Goal: Information Seeking & Learning: Check status

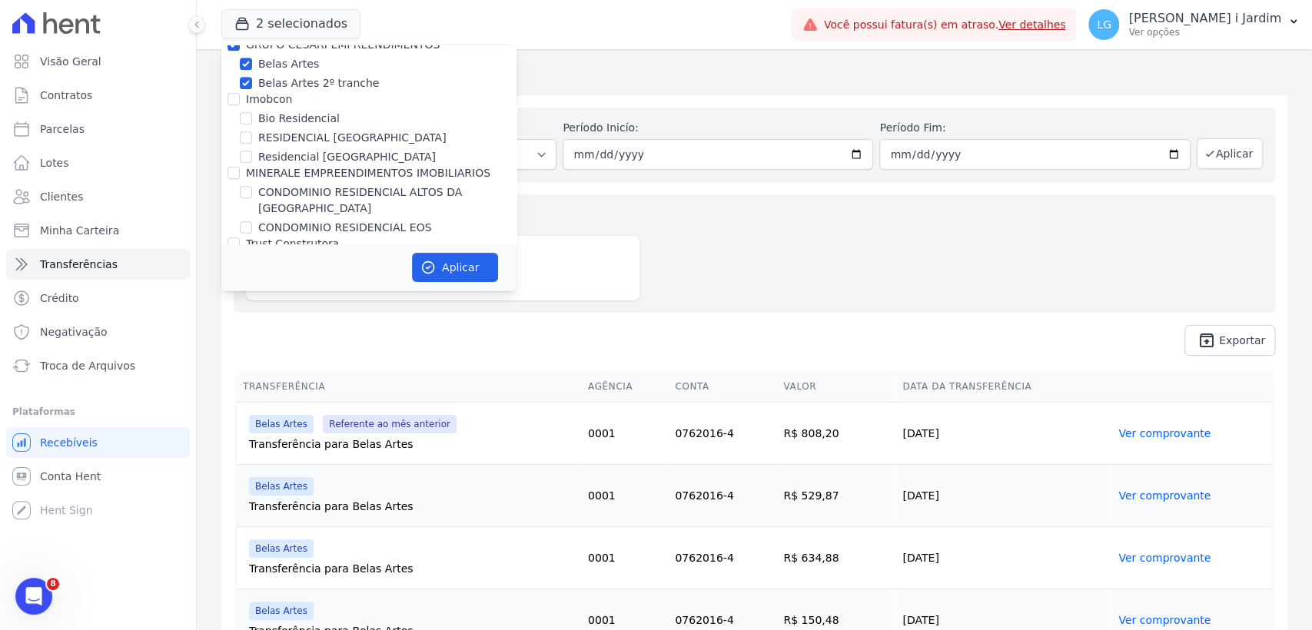
scroll to position [683, 0]
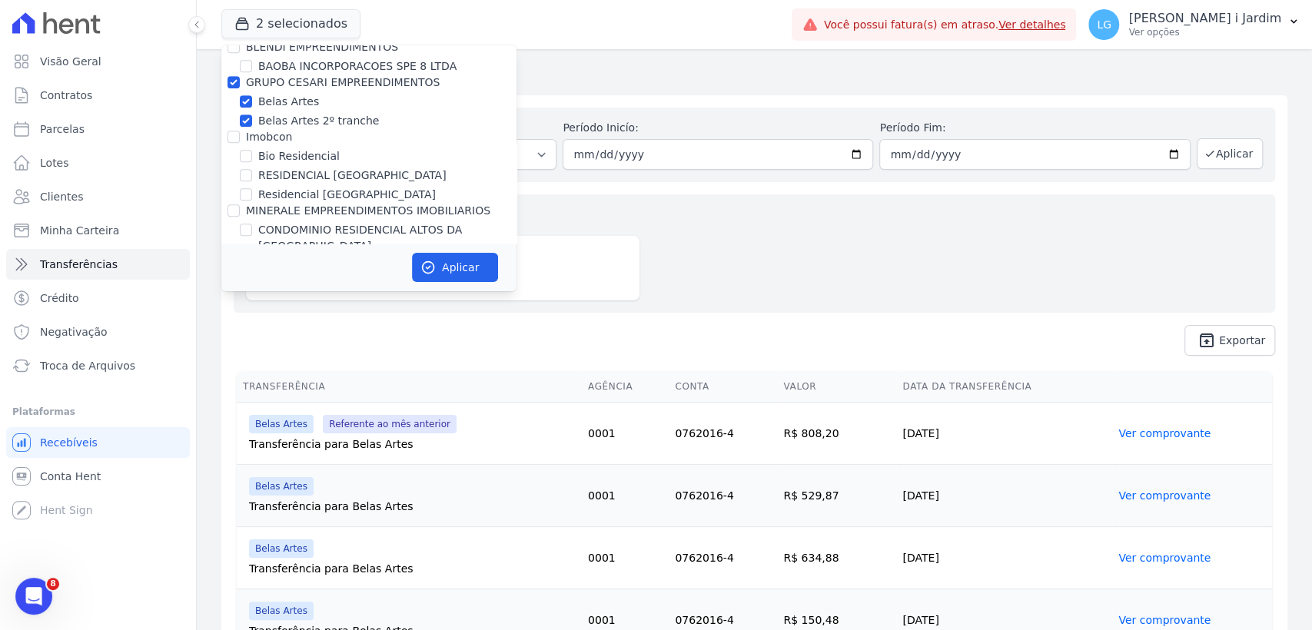
click at [311, 80] on label "GRUPO CESARI EMPREENDIMENTOS" at bounding box center [343, 82] width 194 height 12
click at [240, 80] on input "GRUPO CESARI EMPREENDIMENTOS" at bounding box center [234, 82] width 12 height 12
checkbox input "false"
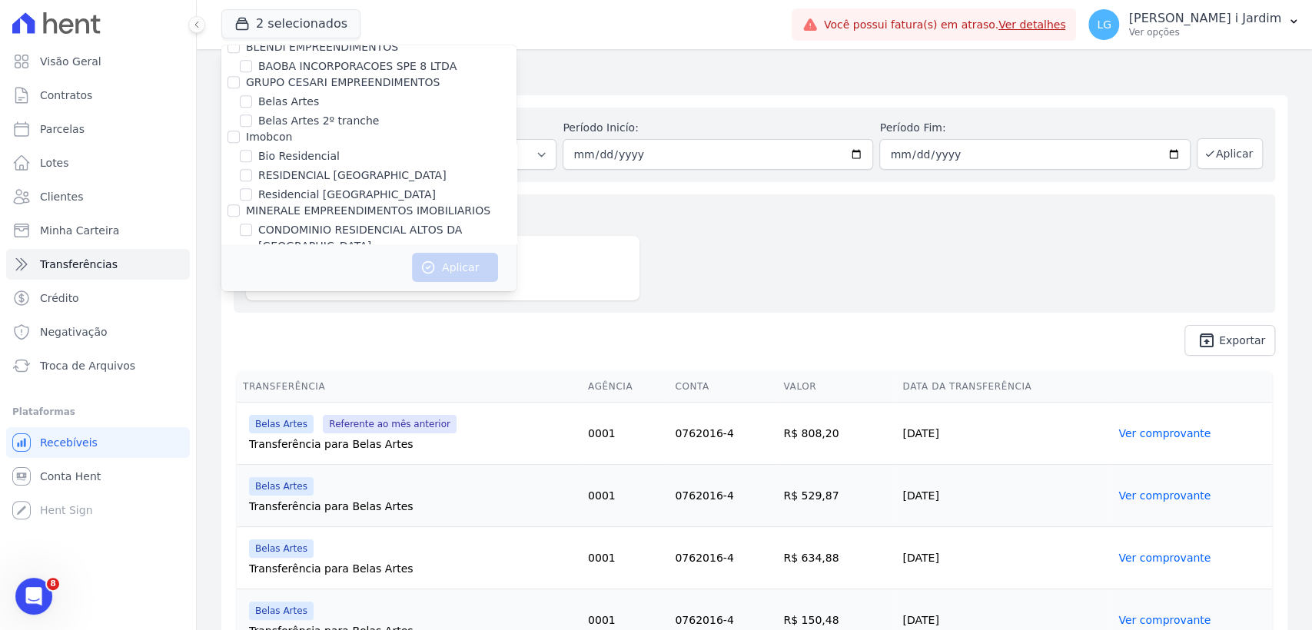
scroll to position [1118, 0]
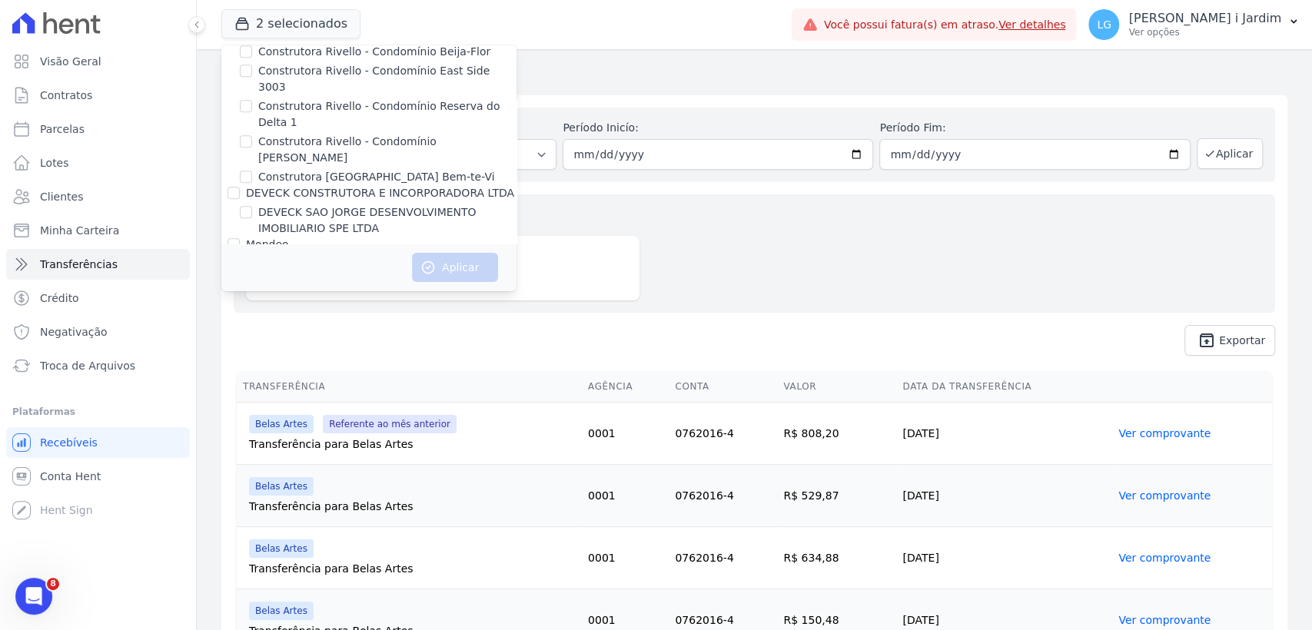
click at [284, 205] on label "DEVECK SAO JORGE DESENVOLVIMENTO IMOBILIARIO SPE LTDA" at bounding box center [387, 221] width 258 height 32
click at [252, 206] on input "DEVECK SAO JORGE DESENVOLVIMENTO IMOBILIARIO SPE LTDA" at bounding box center [246, 212] width 12 height 12
checkbox input "true"
click at [459, 261] on button "Aplicar" at bounding box center [455, 267] width 86 height 29
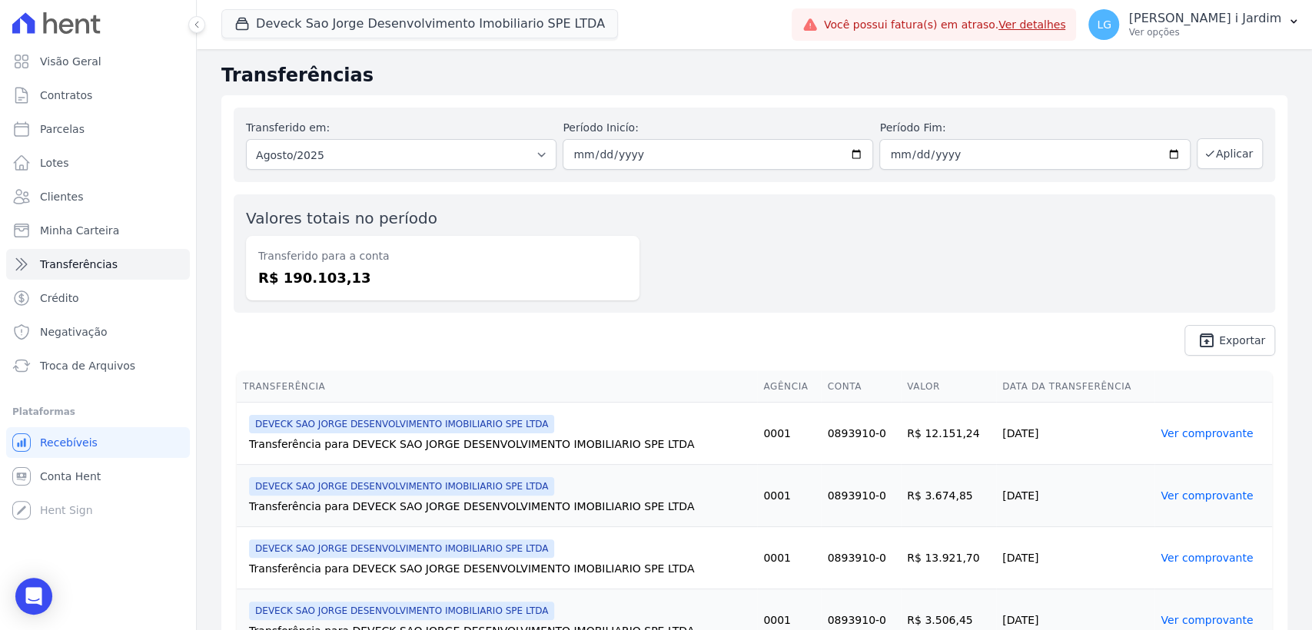
click at [295, 272] on dd "R$ 190.103,13" at bounding box center [442, 278] width 369 height 21
copy dd "190.103,13"
click at [129, 51] on link "Visão Geral" at bounding box center [98, 61] width 184 height 31
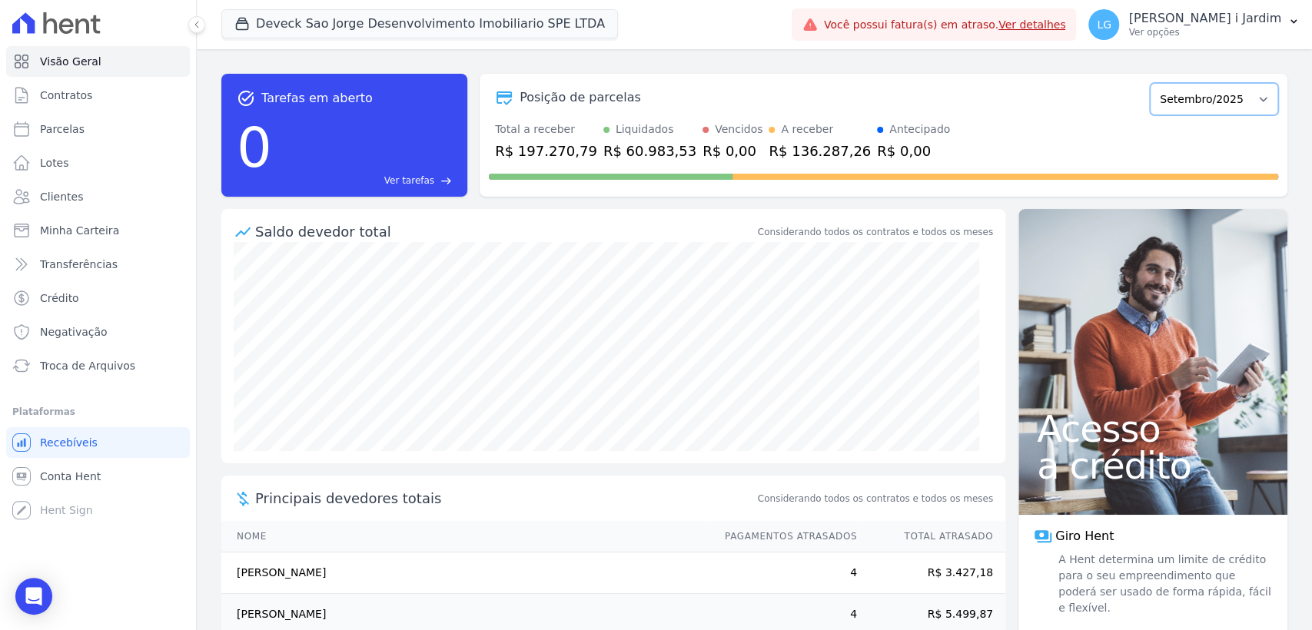
click at [1241, 109] on select "Outubro/2024 Novembro/2024 Dezembro/2024 Janeiro/2025 Fevereiro/2025 Março/2025…" at bounding box center [1214, 99] width 128 height 32
select select "08/2025"
click at [1150, 83] on select "Outubro/2024 Novembro/2024 Dezembro/2024 Janeiro/2025 Fevereiro/2025 Março/2025…" at bounding box center [1214, 99] width 128 height 32
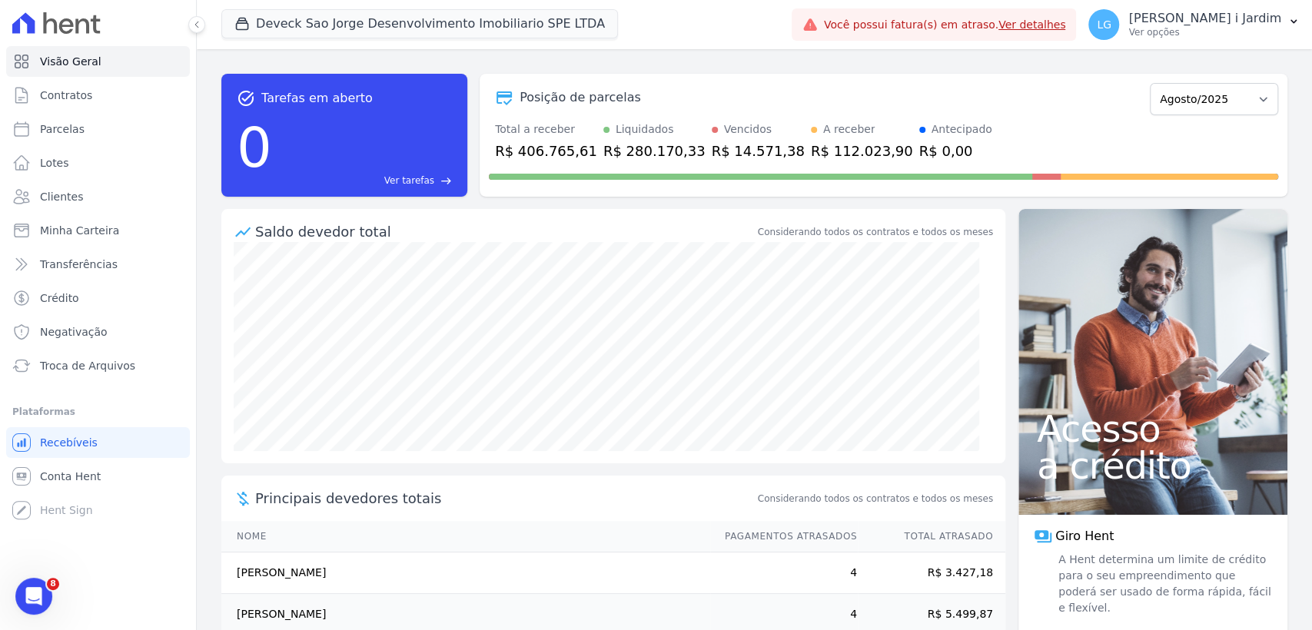
click at [680, 222] on div "Saldo devedor total" at bounding box center [505, 231] width 500 height 21
click at [564, 148] on div "R$ 406.765,61" at bounding box center [546, 151] width 102 height 21
copy div "406.765,61"
drag, startPoint x: 280, startPoint y: 4, endPoint x: 288, endPoint y: 12, distance: 11.4
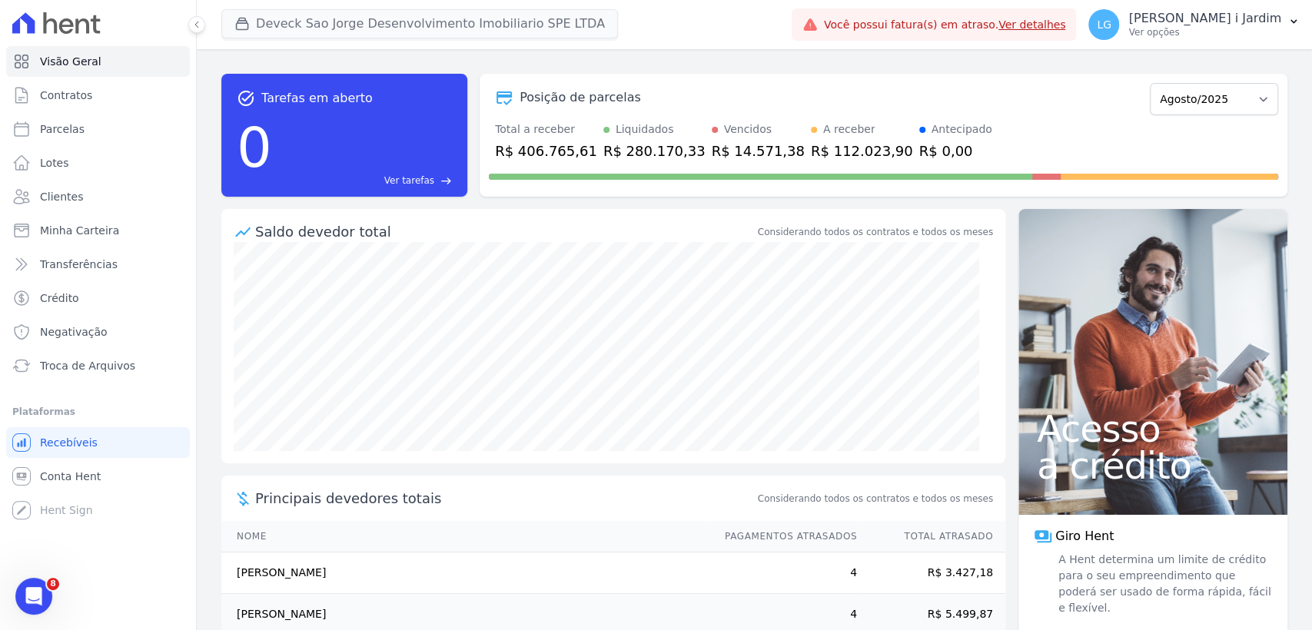
click at [281, 4] on div "Deveck Sao Jorge Desenvolvimento Imobiliario SPE LTDA Trapisa Engenharia Acaiá …" at bounding box center [503, 24] width 564 height 51
click at [289, 13] on button "Deveck Sao Jorge Desenvolvimento Imobiliario SPE LTDA" at bounding box center [419, 23] width 397 height 29
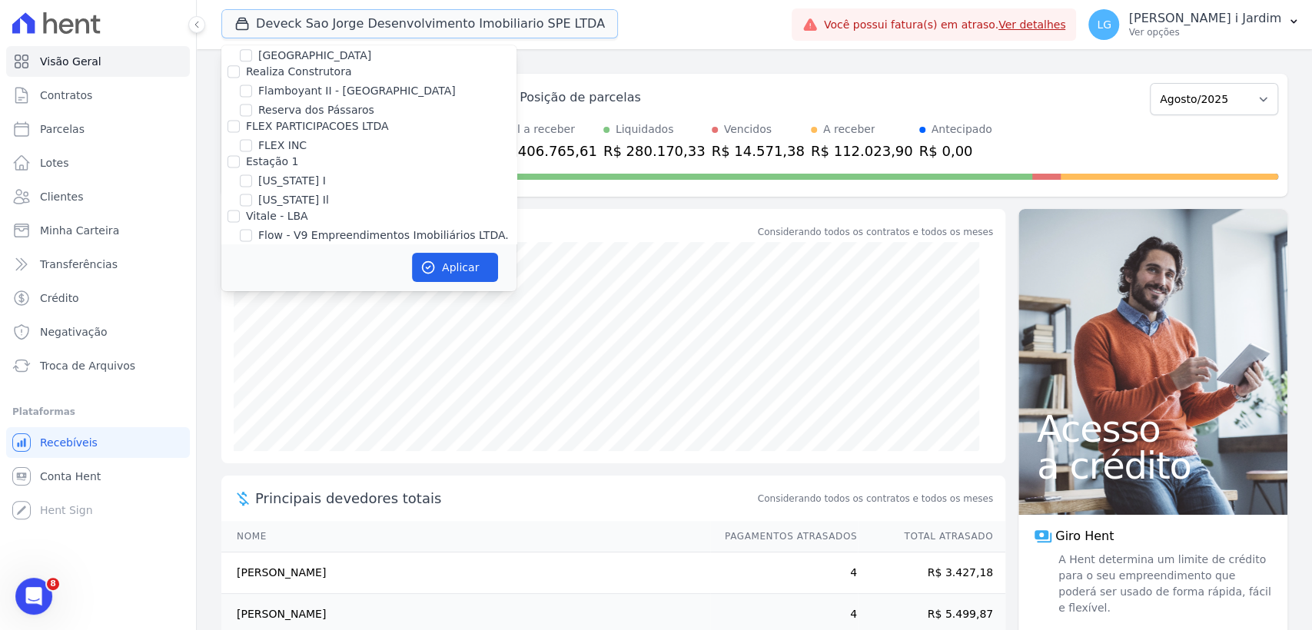
scroll to position [1110, 0]
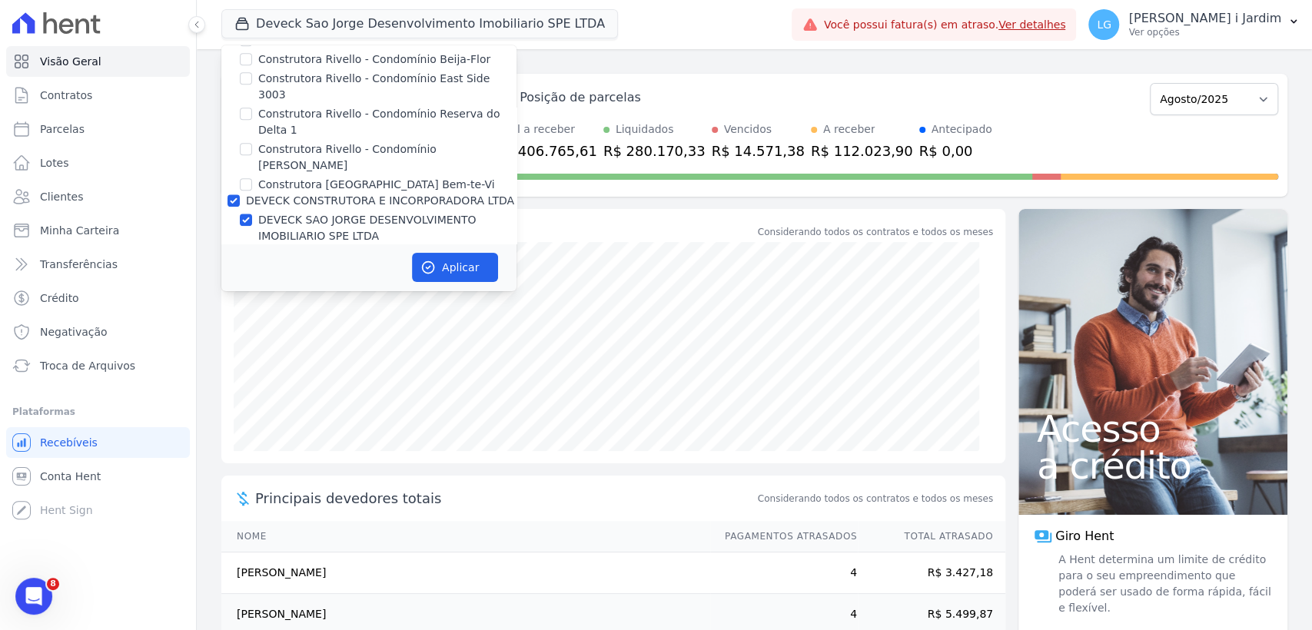
click at [319, 212] on label "DEVECK SAO JORGE DESENVOLVIMENTO IMOBILIARIO SPE LTDA" at bounding box center [387, 228] width 258 height 32
click at [252, 214] on input "DEVECK SAO JORGE DESENVOLVIMENTO IMOBILIARIO SPE LTDA" at bounding box center [246, 220] width 12 height 12
checkbox input "false"
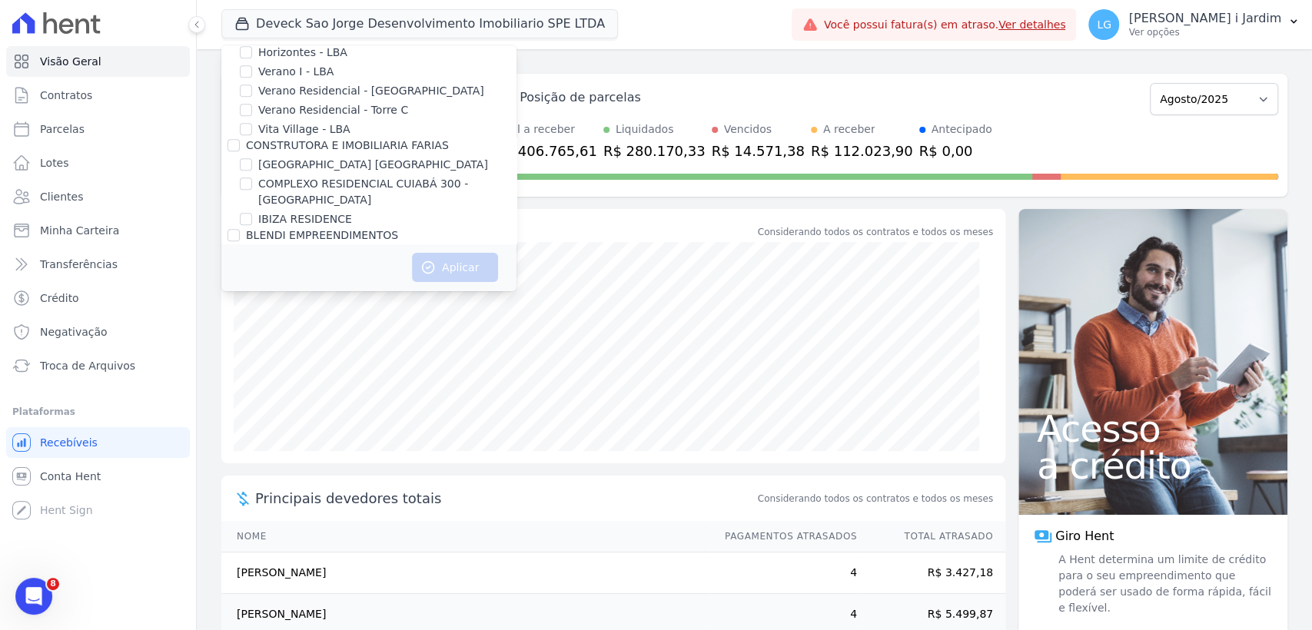
click at [324, 164] on label "[GEOGRAPHIC_DATA] [GEOGRAPHIC_DATA]" at bounding box center [373, 165] width 230 height 16
click at [252, 164] on input "[GEOGRAPHIC_DATA] [GEOGRAPHIC_DATA]" at bounding box center [246, 164] width 12 height 12
checkbox input "true"
click at [428, 262] on icon "button" at bounding box center [428, 267] width 15 height 15
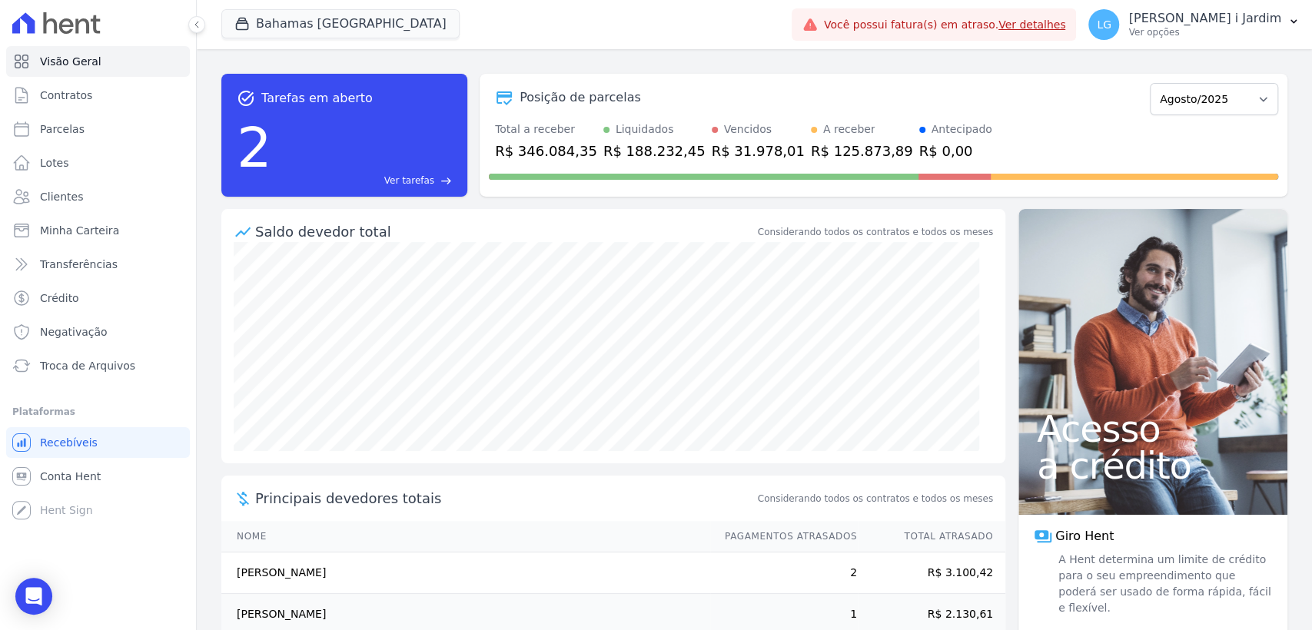
click at [546, 150] on div "R$ 346.084,35" at bounding box center [546, 151] width 102 height 21
copy div "346.084,35"
click at [117, 268] on link "Transferências" at bounding box center [98, 264] width 184 height 31
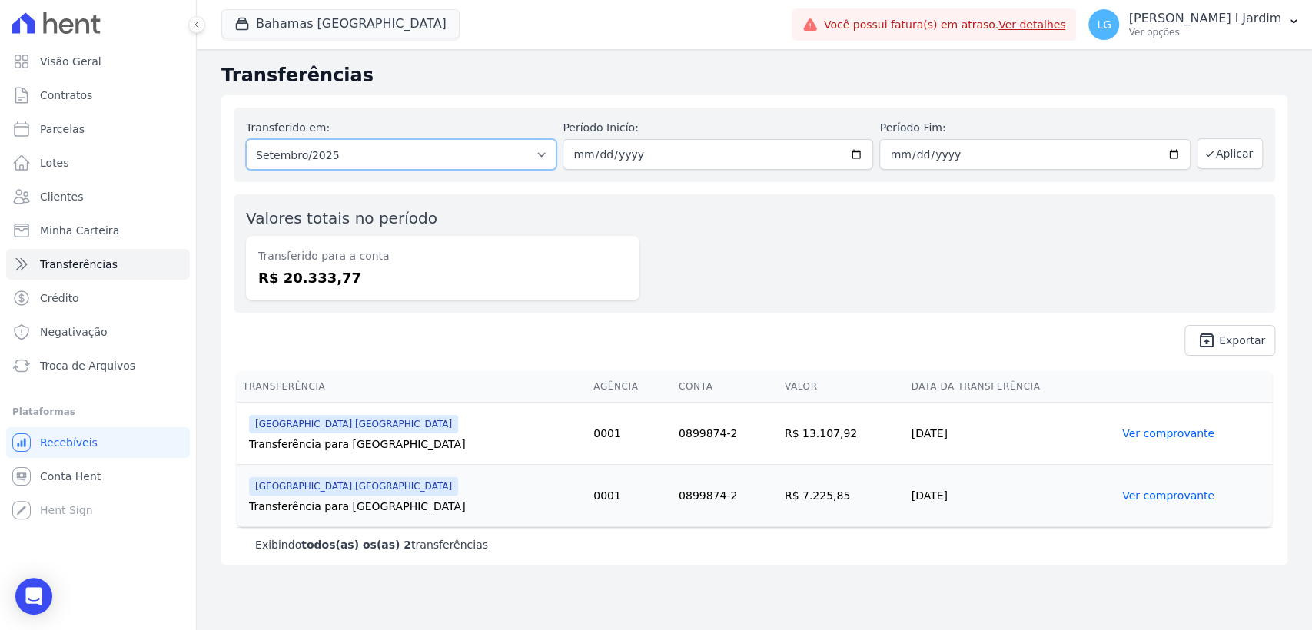
drag, startPoint x: 338, startPoint y: 156, endPoint x: 343, endPoint y: 168, distance: 12.4
click at [338, 156] on select "Todos os meses Junho/2025 Julho/2025 Agosto/2025 Setembro/2025" at bounding box center [401, 154] width 311 height 31
select select "08/2025"
click at [246, 139] on select "Todos os meses Junho/2025 Julho/2025 Agosto/2025 Setembro/2025" at bounding box center [401, 154] width 311 height 31
click at [1241, 148] on button "Aplicar" at bounding box center [1230, 153] width 66 height 31
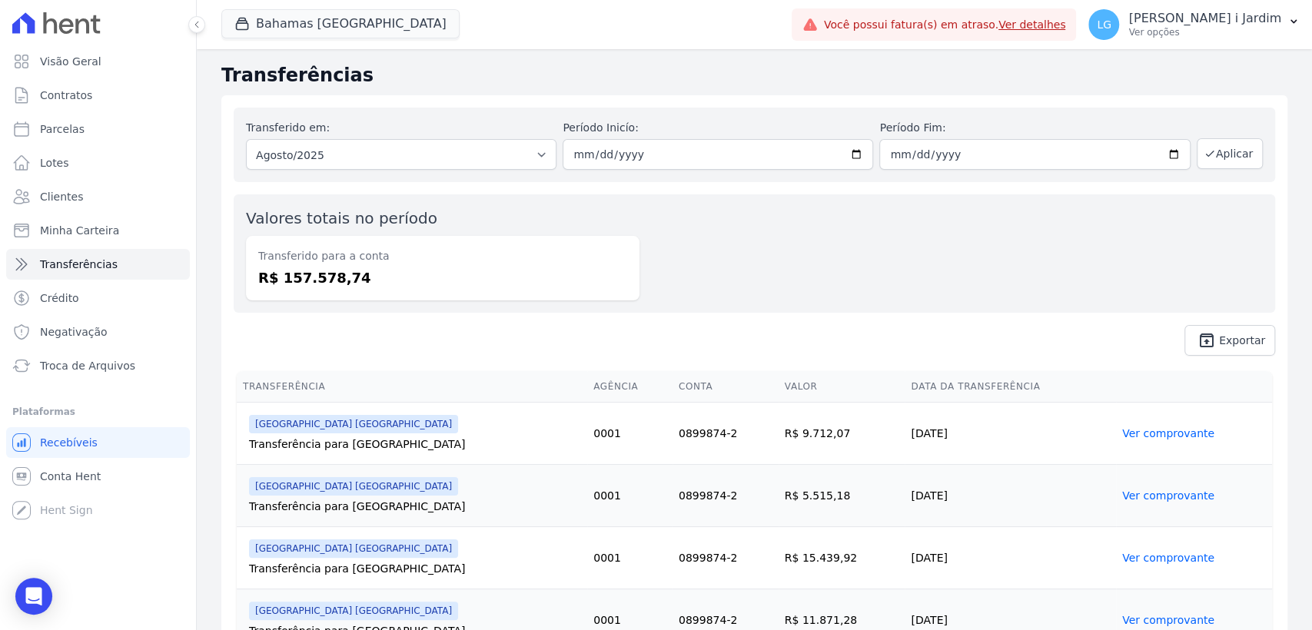
click at [326, 282] on dd "R$ 157.578,74" at bounding box center [442, 278] width 369 height 21
copy dd "157.578,74"
drag, startPoint x: 298, startPoint y: 42, endPoint x: 304, endPoint y: 24, distance: 19.2
click at [304, 25] on div "Bahamas East Village Trapisa Engenharia Acaiá Residencial Icatu Residencial POR…" at bounding box center [503, 24] width 564 height 51
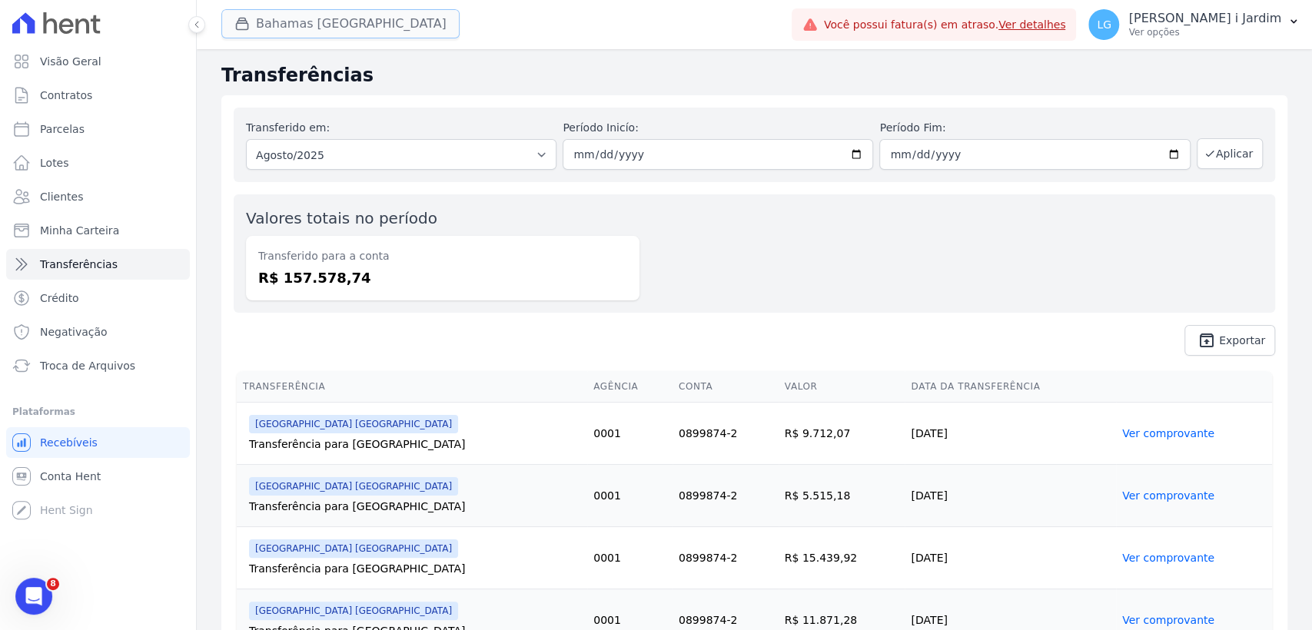
click at [304, 24] on button "Bahamas East Village" at bounding box center [340, 23] width 238 height 29
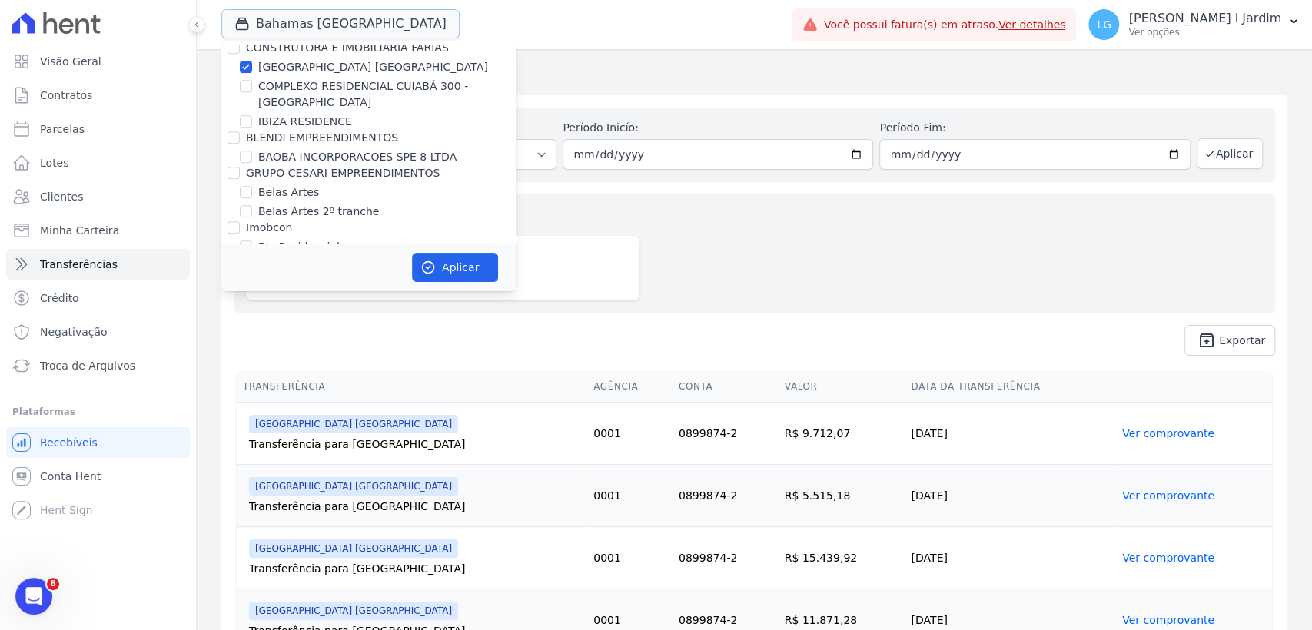
scroll to position [597, 0]
click at [304, 59] on label "[GEOGRAPHIC_DATA] [GEOGRAPHIC_DATA]" at bounding box center [373, 62] width 230 height 16
click at [252, 59] on input "[GEOGRAPHIC_DATA] [GEOGRAPHIC_DATA]" at bounding box center [246, 61] width 12 height 12
checkbox input "false"
click at [308, 84] on label "COMPLEXO RESIDENCIAL CUIABÁ 300 - [GEOGRAPHIC_DATA]" at bounding box center [387, 89] width 258 height 32
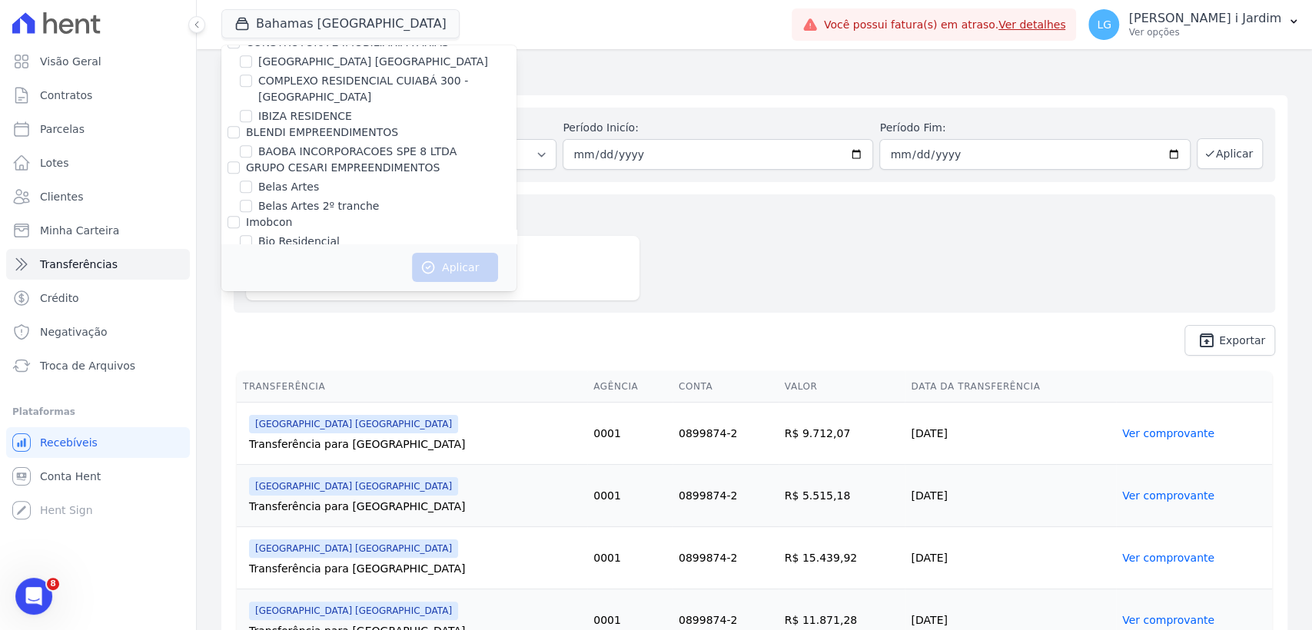
click at [252, 84] on input "COMPLEXO RESIDENCIAL CUIABÁ 300 - [GEOGRAPHIC_DATA]" at bounding box center [246, 81] width 12 height 12
checkbox input "true"
click at [439, 265] on button "Aplicar" at bounding box center [455, 267] width 86 height 29
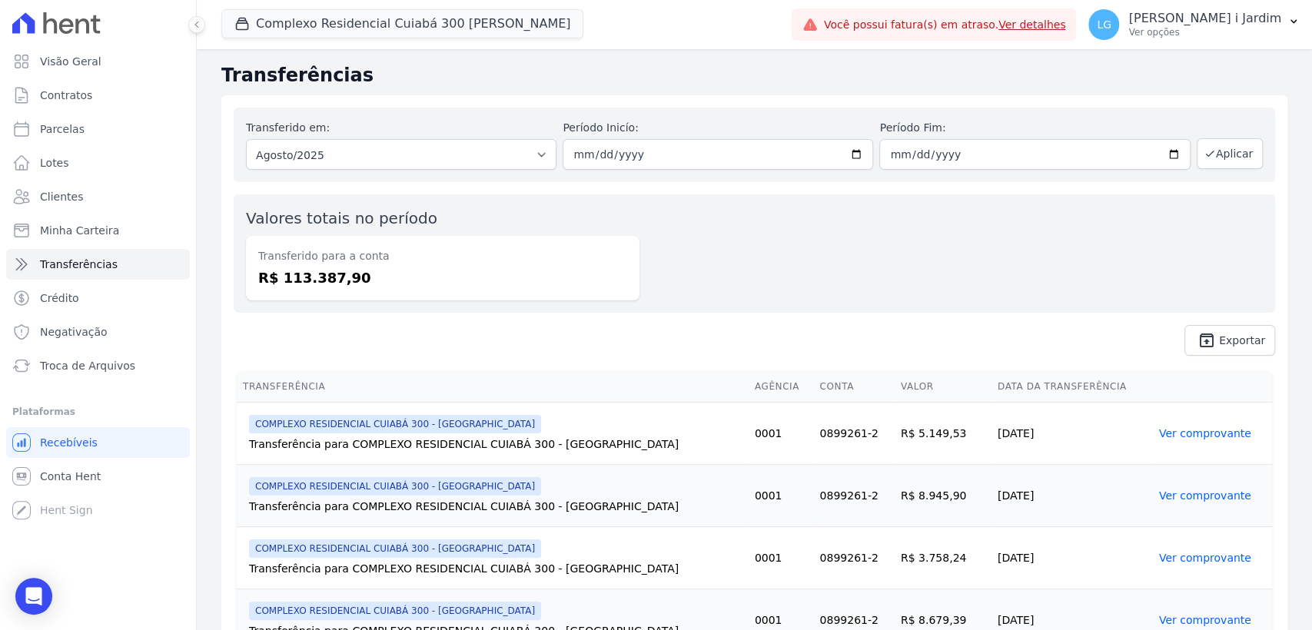
click at [334, 280] on dd "R$ 113.387,90" at bounding box center [442, 278] width 369 height 21
copy dd "113.387,90"
click at [102, 62] on link "Visão Geral" at bounding box center [98, 61] width 184 height 31
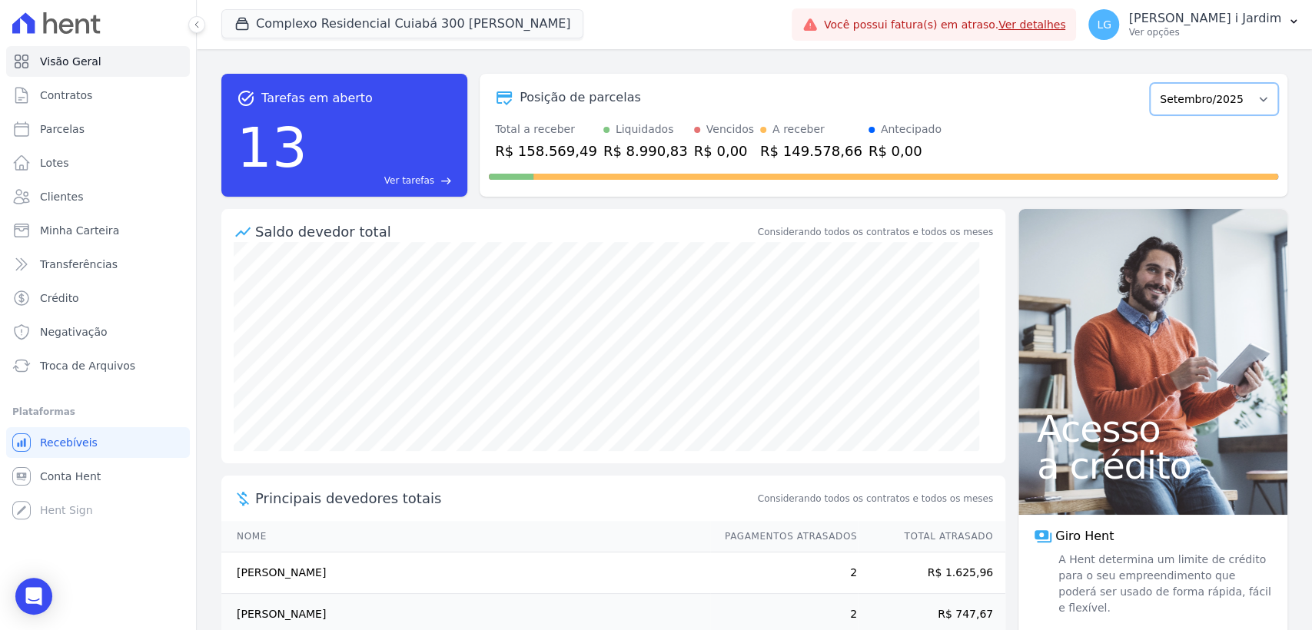
drag, startPoint x: 1209, startPoint y: 103, endPoint x: 1214, endPoint y: 112, distance: 10.3
click at [1209, 103] on select "Abril/2024 Maio/2024 Junho/2024 Julho/2024 Agosto/2024 Setembro/2024 Outubro/20…" at bounding box center [1214, 99] width 128 height 32
select select "08/2025"
click at [1150, 83] on select "Abril/2024 Maio/2024 Junho/2024 Julho/2024 Agosto/2024 Setembro/2024 Outubro/20…" at bounding box center [1214, 99] width 128 height 32
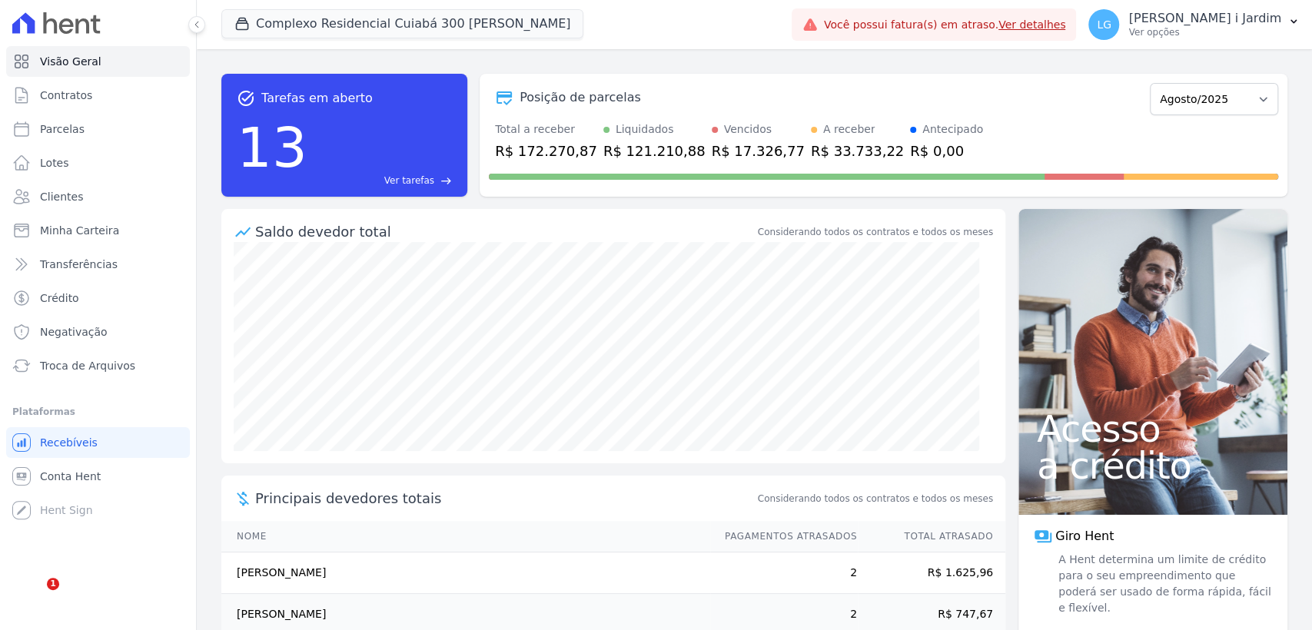
click at [535, 149] on div "R$ 172.270,87" at bounding box center [546, 151] width 102 height 21
copy div "172.270,87"
click at [148, 251] on link "Transferências" at bounding box center [98, 264] width 184 height 31
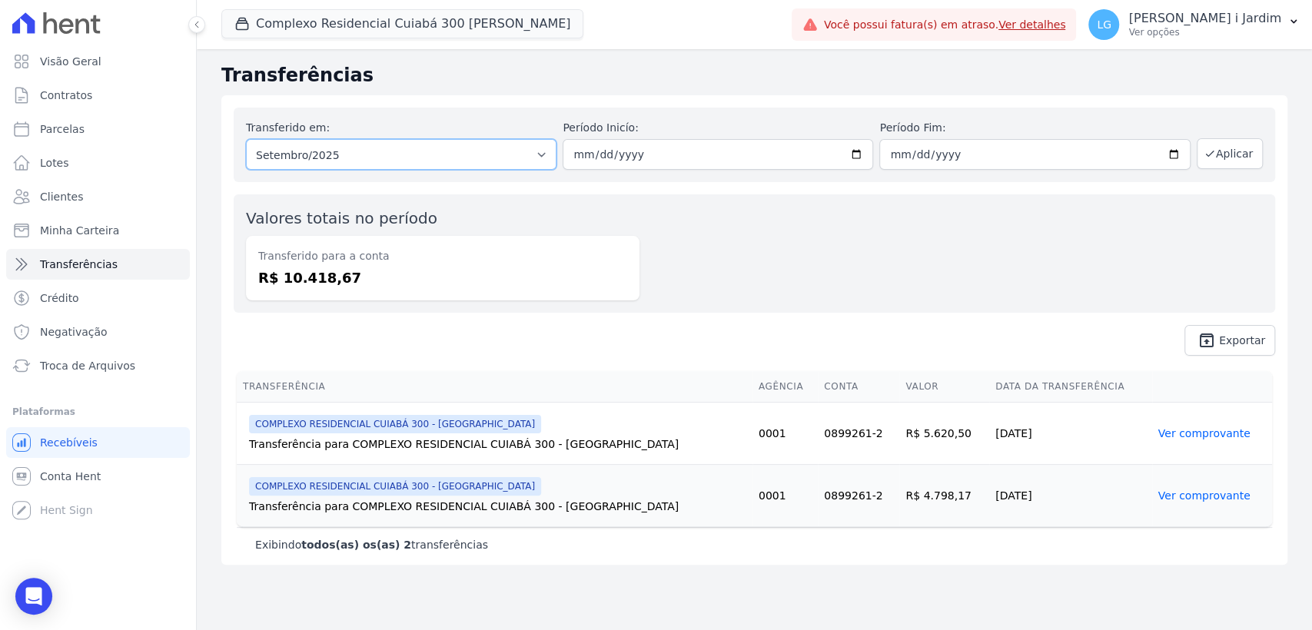
click at [383, 163] on select "Todos os meses Junho/2025 Julho/2025 Agosto/2025 Setembro/2025" at bounding box center [401, 154] width 311 height 31
select select "08/2025"
click at [246, 139] on select "Todos os meses Junho/2025 Julho/2025 Agosto/2025 Setembro/2025" at bounding box center [401, 154] width 311 height 31
click at [1240, 148] on button "Aplicar" at bounding box center [1230, 153] width 66 height 31
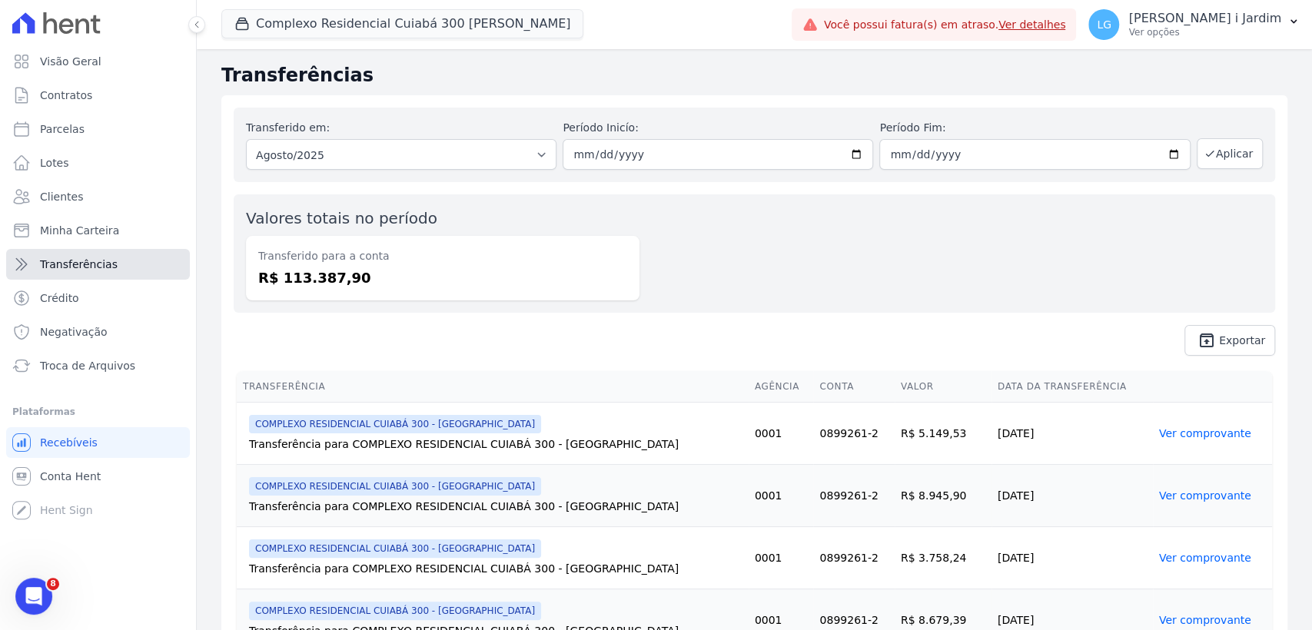
click at [130, 267] on link "Transferências" at bounding box center [98, 264] width 184 height 31
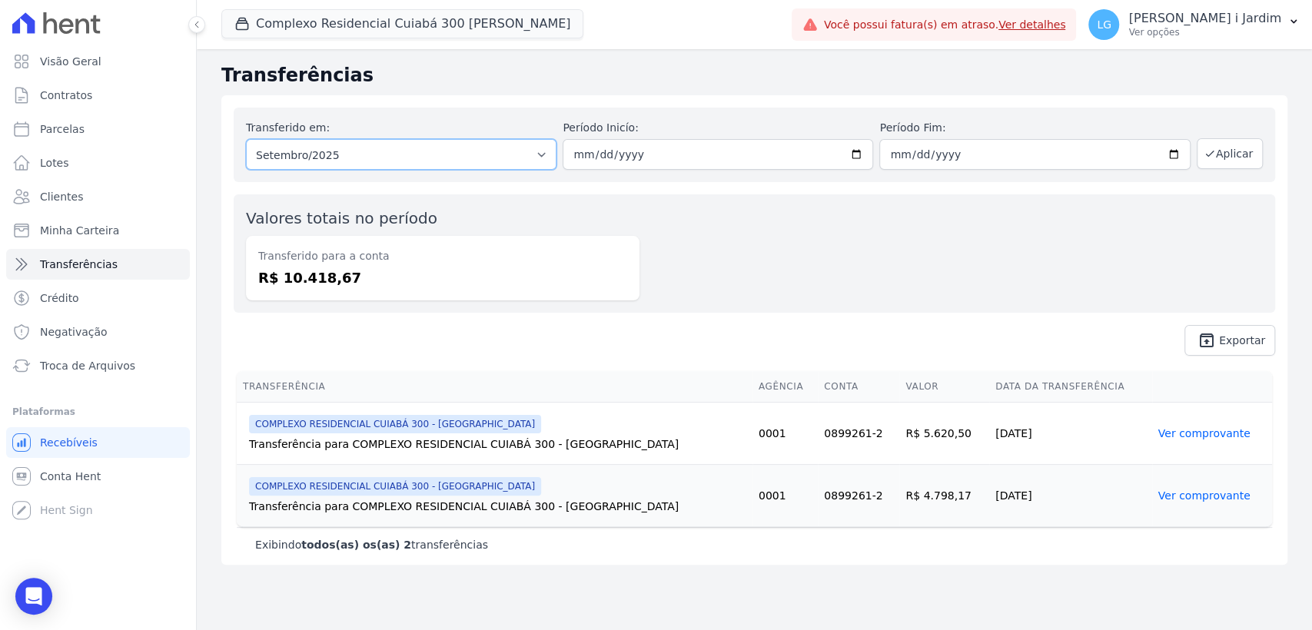
click at [374, 161] on select "Todos os meses Junho/2025 Julho/2025 Agosto/2025 Setembro/2025" at bounding box center [401, 154] width 311 height 31
select select "08/2025"
click at [246, 139] on select "Todos os meses Junho/2025 Julho/2025 Agosto/2025 Setembro/2025" at bounding box center [401, 154] width 311 height 31
click at [1248, 161] on button "Aplicar" at bounding box center [1230, 153] width 66 height 31
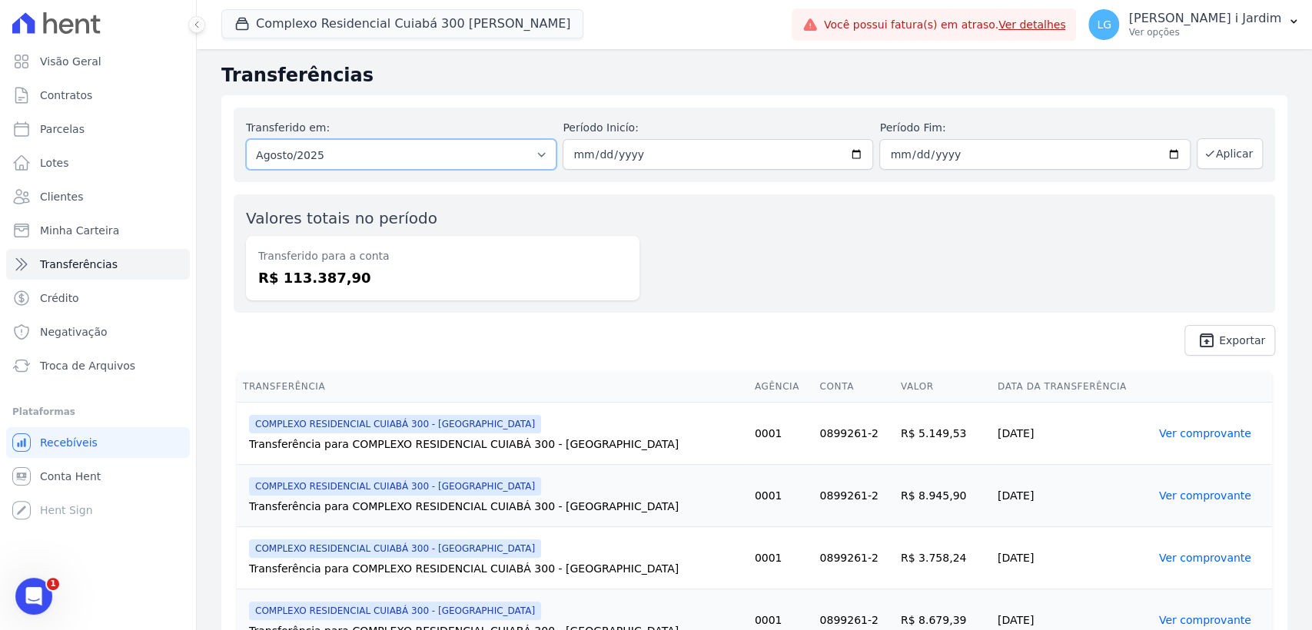
click at [355, 161] on select "Todos os meses Junho/2025 Julho/2025 Agosto/2025 Setembro/2025" at bounding box center [401, 154] width 311 height 31
select select "07/2025"
click at [246, 139] on select "Todos os meses Junho/2025 Julho/2025 Agosto/2025 Setembro/2025" at bounding box center [401, 154] width 311 height 31
click at [1216, 159] on button "Aplicar" at bounding box center [1230, 153] width 66 height 31
click at [413, 25] on button "Complexo Residencial Cuiabá 300 João De Barro" at bounding box center [402, 23] width 362 height 29
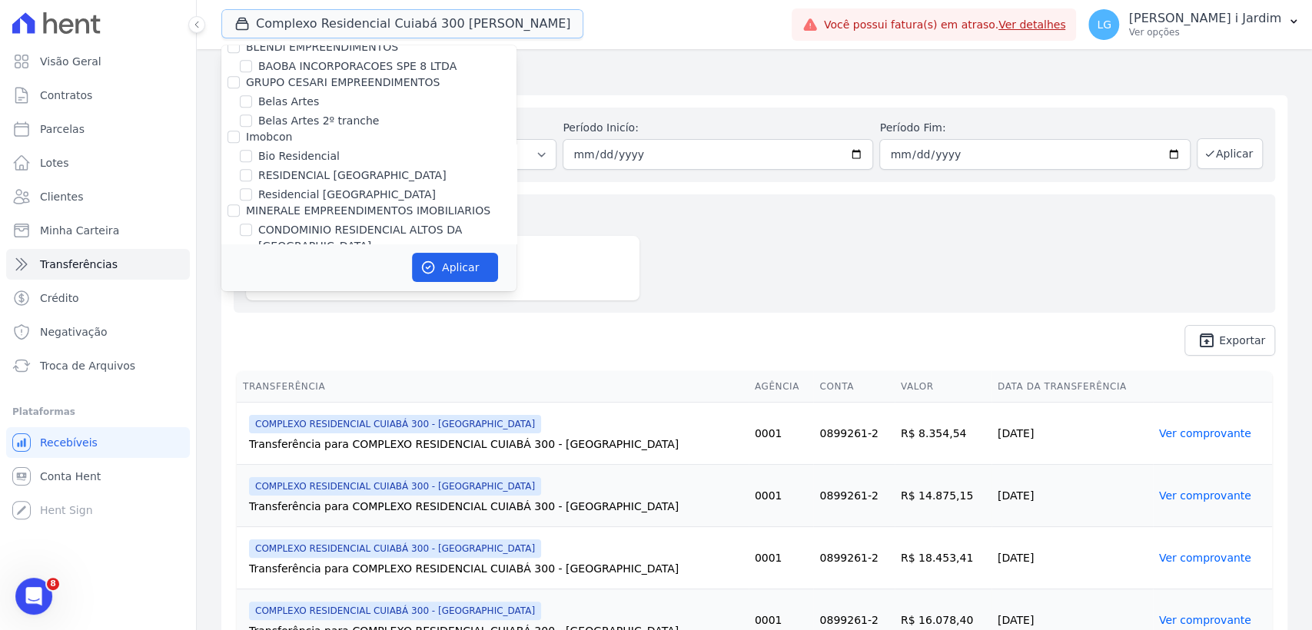
scroll to position [512, 0]
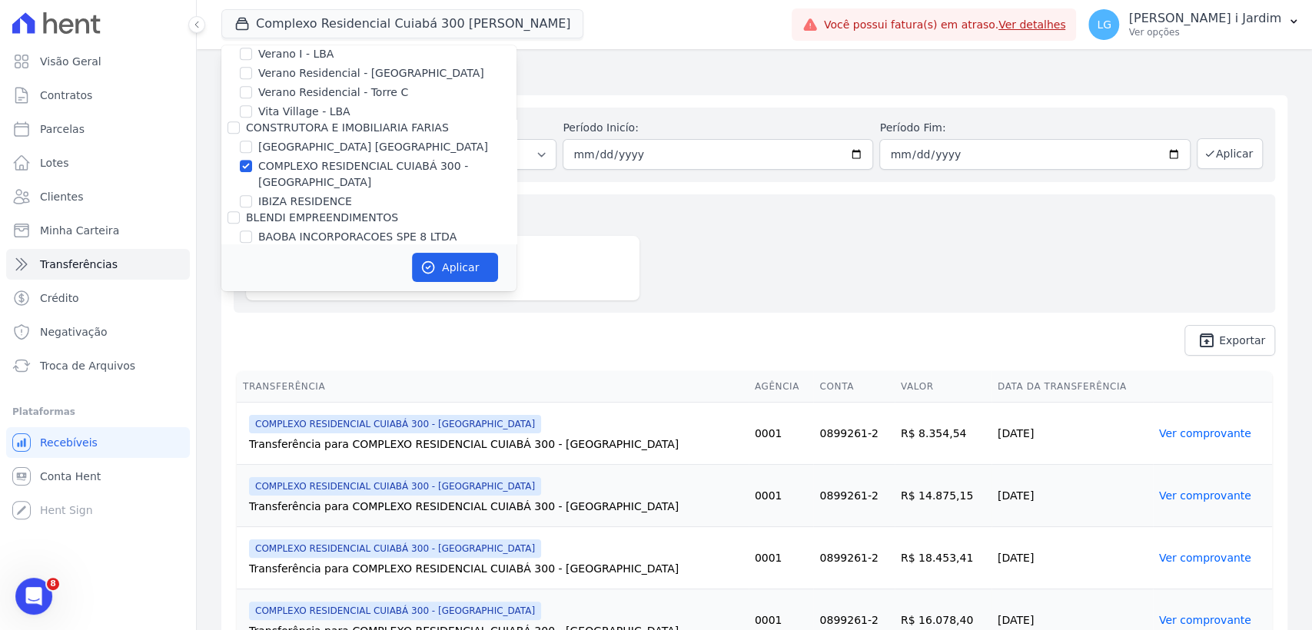
drag, startPoint x: 272, startPoint y: 173, endPoint x: 274, endPoint y: 188, distance: 14.7
click at [272, 172] on label "COMPLEXO RESIDENCIAL CUIABÁ 300 - [GEOGRAPHIC_DATA]" at bounding box center [387, 174] width 258 height 32
click at [252, 172] on input "COMPLEXO RESIDENCIAL CUIABÁ 300 - [GEOGRAPHIC_DATA]" at bounding box center [246, 166] width 12 height 12
checkbox input "false"
click at [281, 199] on label "IBIZA RESIDENCE" at bounding box center [305, 202] width 94 height 16
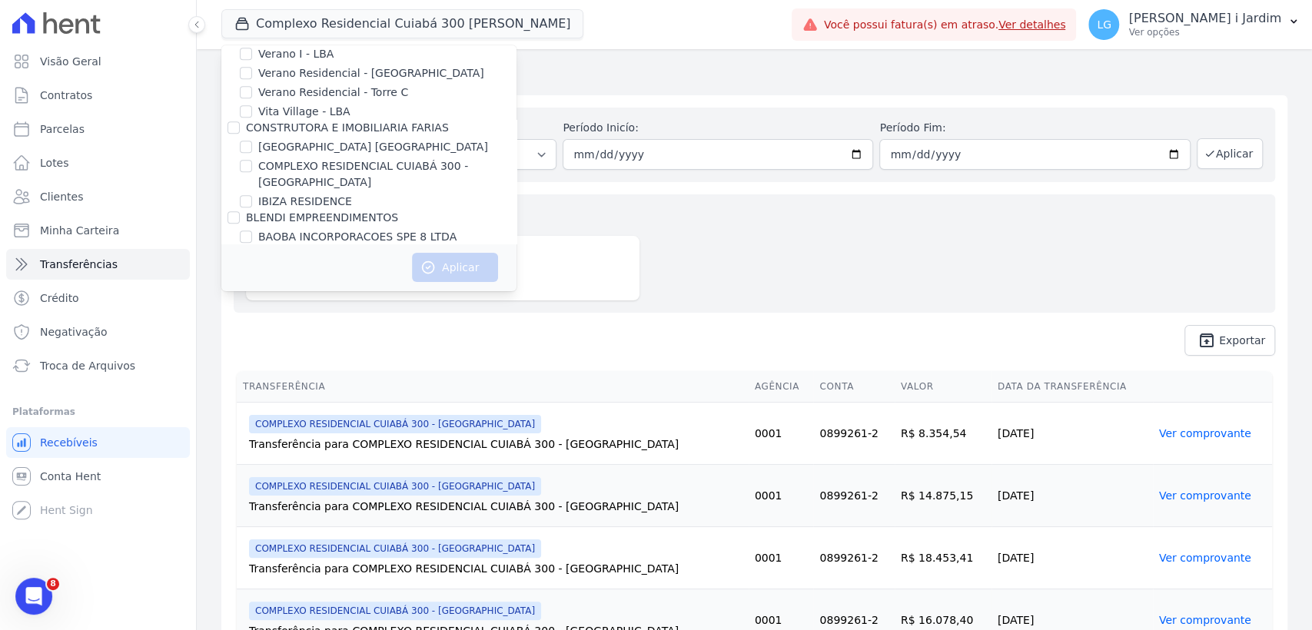
click at [252, 199] on input "IBIZA RESIDENCE" at bounding box center [246, 201] width 12 height 12
checkbox input "true"
click at [428, 268] on icon "button" at bounding box center [429, 268] width 12 height 12
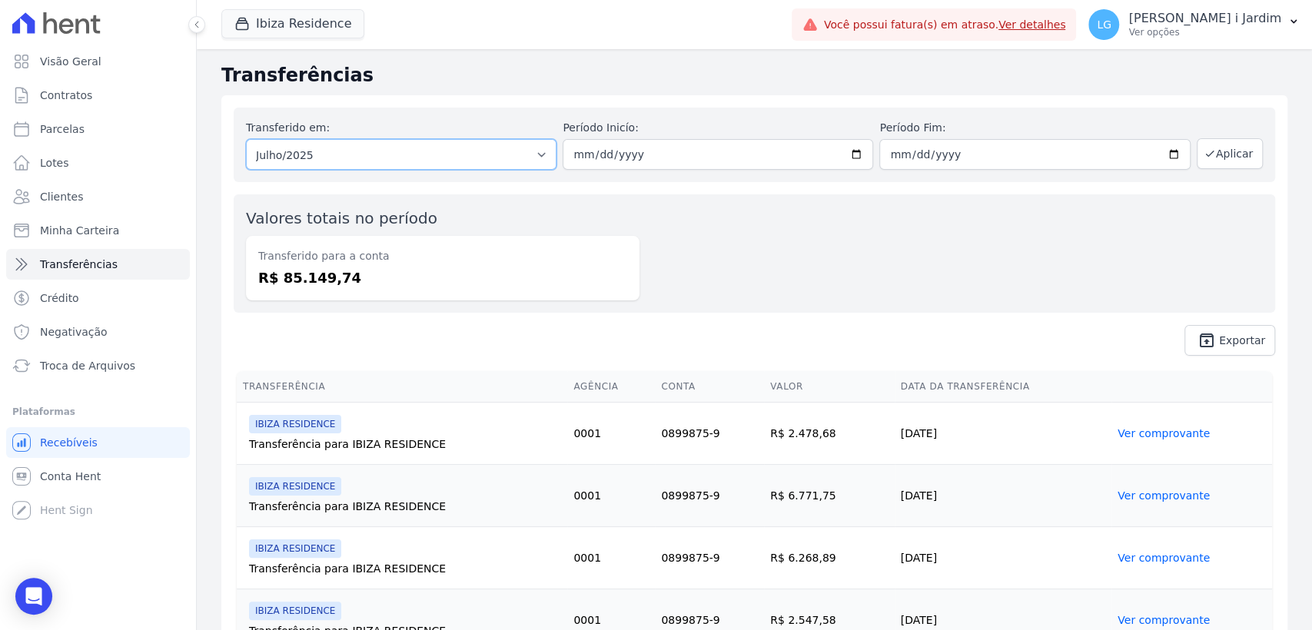
click at [373, 155] on select "Todos os meses Junho/2025 Julho/2025 Agosto/2025 Setembro/2025 Setembro/2025" at bounding box center [401, 154] width 311 height 31
select select "08/2025"
click at [246, 139] on select "Todos os meses Junho/2025 Julho/2025 Agosto/2025 Setembro/2025 Setembro/2025" at bounding box center [401, 154] width 311 height 31
click at [1221, 152] on button "Aplicar" at bounding box center [1230, 153] width 66 height 31
click at [324, 278] on dd "R$ 80.457,93" at bounding box center [442, 278] width 369 height 21
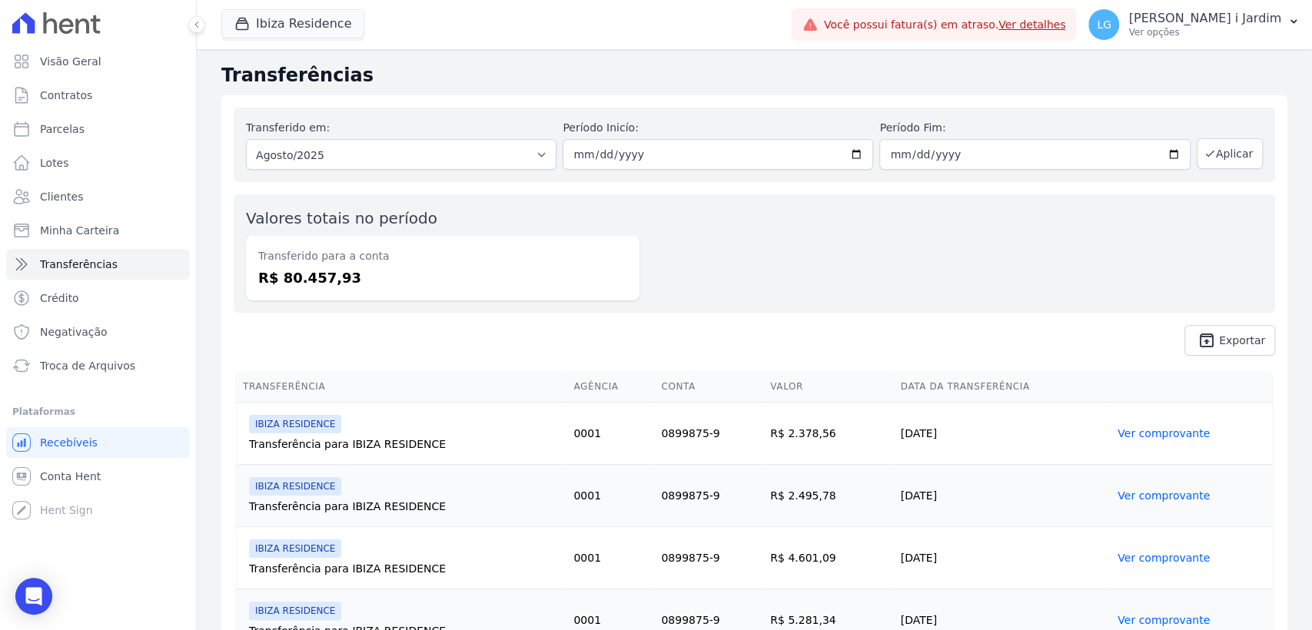
click at [324, 278] on dd "R$ 80.457,93" at bounding box center [442, 278] width 369 height 21
copy dd "80.457,93"
click at [100, 65] on link "Visão Geral" at bounding box center [98, 61] width 184 height 31
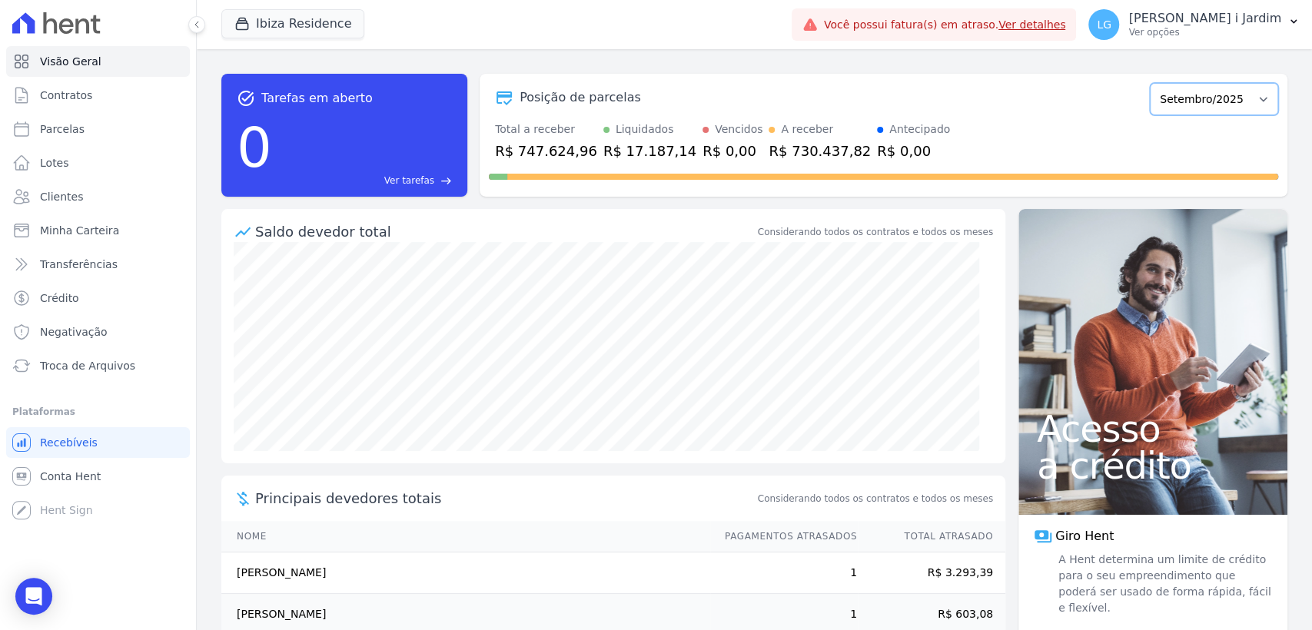
click at [1177, 103] on select "Julho/2024 Agosto/2024 Setembro/2024 Outubro/2024 Novembro/2024 Dezembro/2024 J…" at bounding box center [1214, 99] width 128 height 32
select select "08/2025"
click at [1150, 83] on select "Julho/2024 Agosto/2024 Setembro/2024 Outubro/2024 Novembro/2024 Dezembro/2024 J…" at bounding box center [1214, 99] width 128 height 32
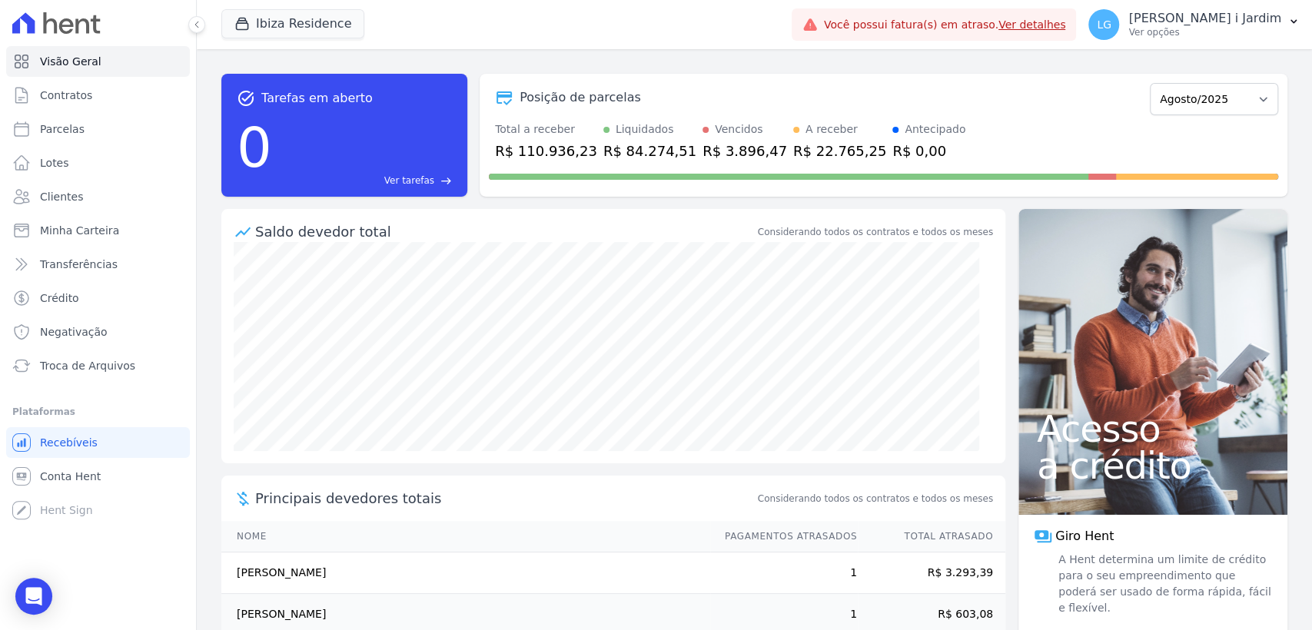
click at [542, 155] on div "R$ 110.936,23" at bounding box center [546, 151] width 102 height 21
copy div "110.936,23"
click at [299, 22] on button "Ibiza Residence" at bounding box center [292, 23] width 143 height 29
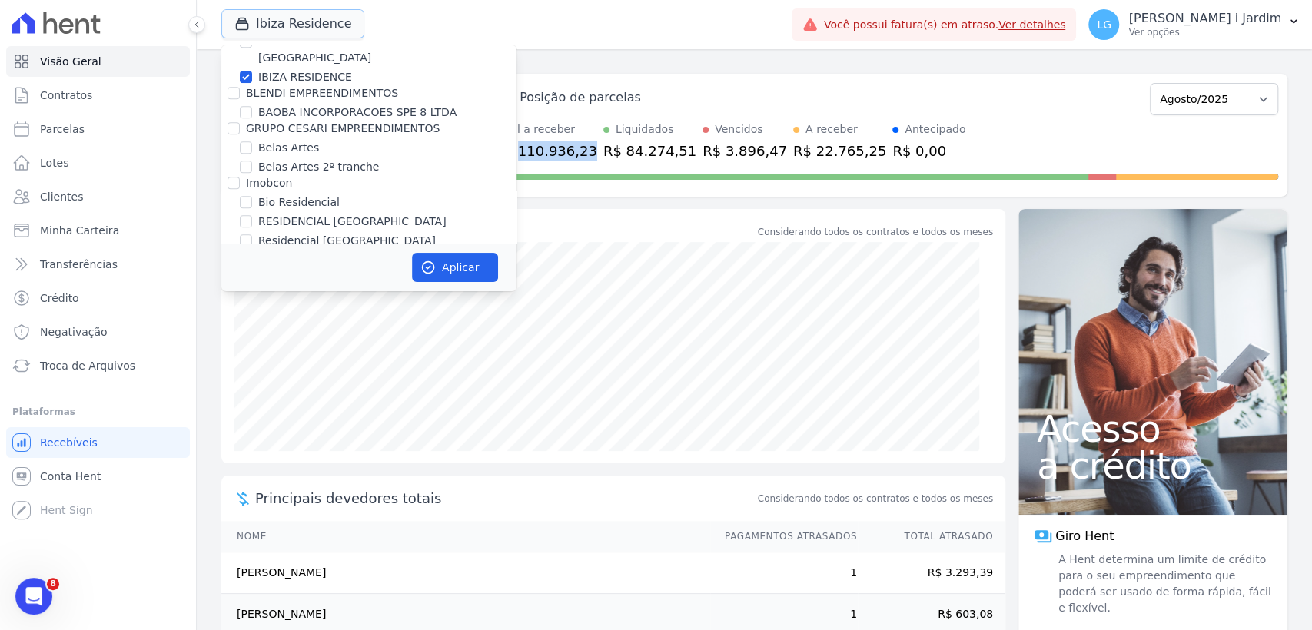
scroll to position [597, 0]
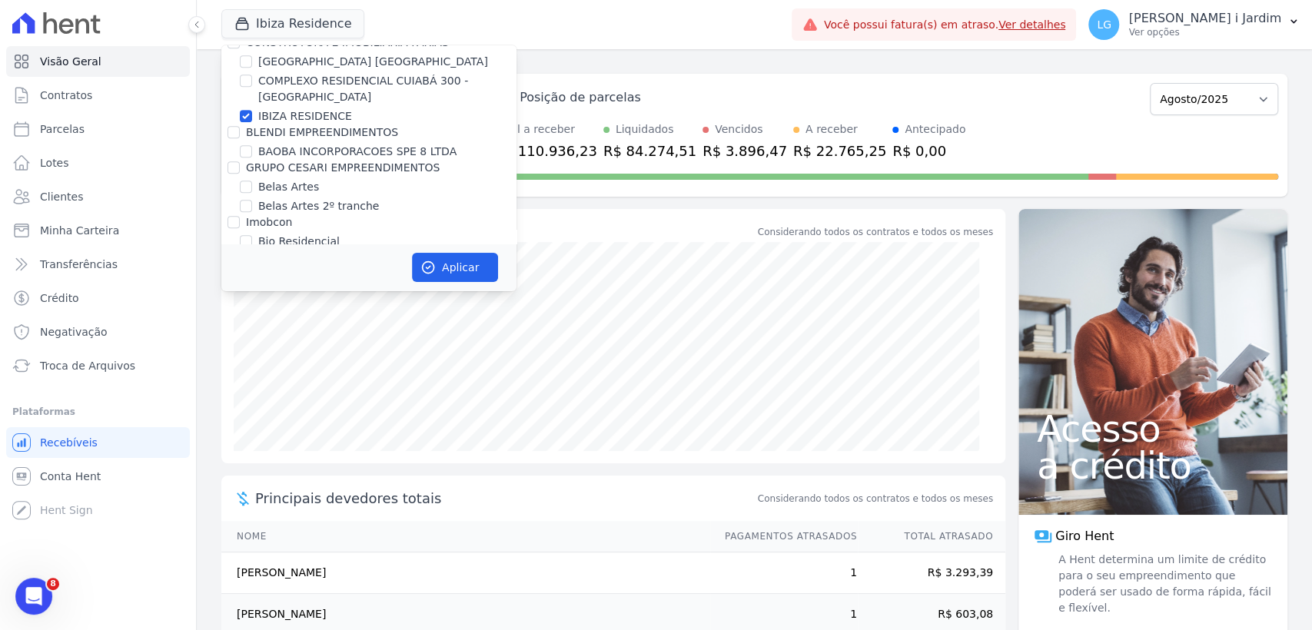
click at [301, 119] on label "IBIZA RESIDENCE" at bounding box center [305, 116] width 94 height 16
click at [252, 119] on input "IBIZA RESIDENCE" at bounding box center [246, 116] width 12 height 12
checkbox input "false"
click at [291, 85] on label "COMPLEXO RESIDENCIAL CUIABÁ 300 - [GEOGRAPHIC_DATA]" at bounding box center [387, 89] width 258 height 32
click at [252, 85] on input "COMPLEXO RESIDENCIAL CUIABÁ 300 - [GEOGRAPHIC_DATA]" at bounding box center [246, 81] width 12 height 12
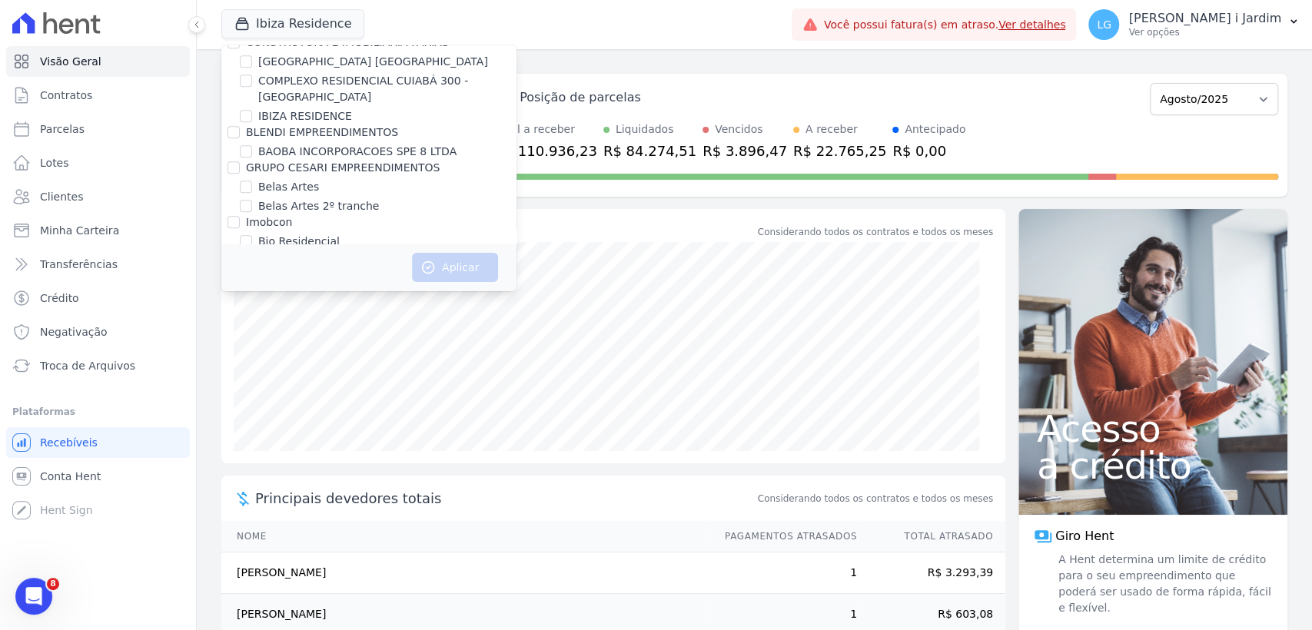
checkbox input "true"
click at [453, 268] on button "Aplicar" at bounding box center [455, 267] width 86 height 29
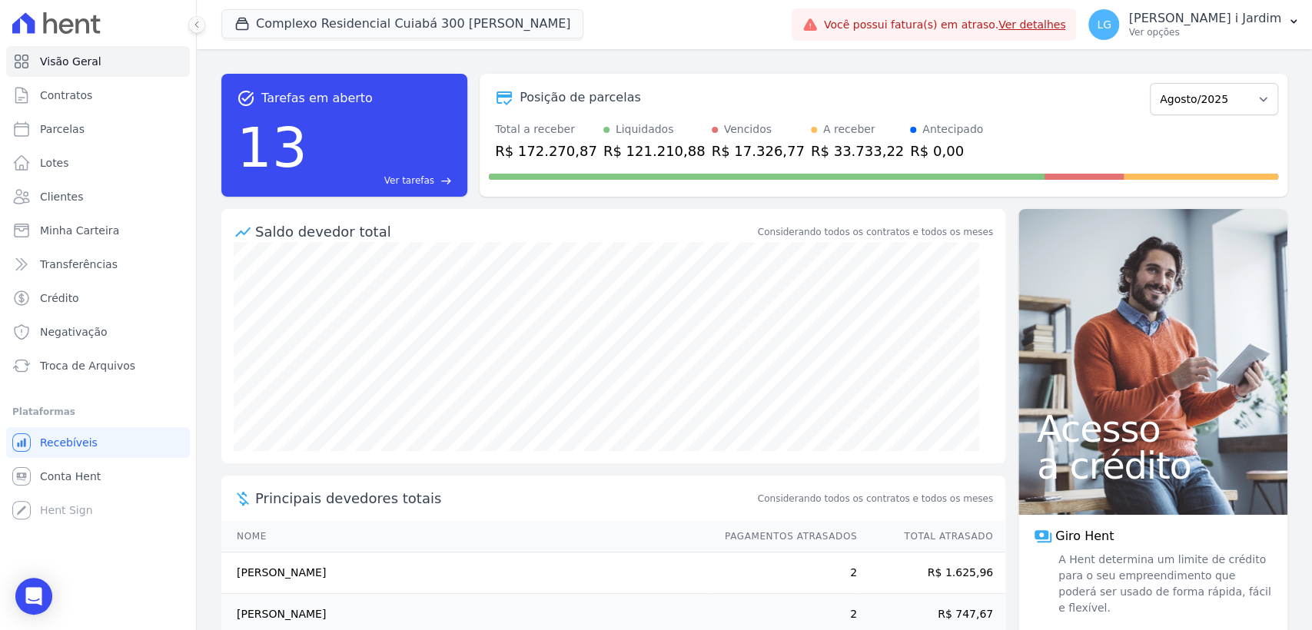
click at [547, 149] on div "R$ 172.270,87" at bounding box center [546, 151] width 102 height 21
copy div "172.270,87"
click at [102, 268] on span "Transferências" at bounding box center [79, 264] width 78 height 15
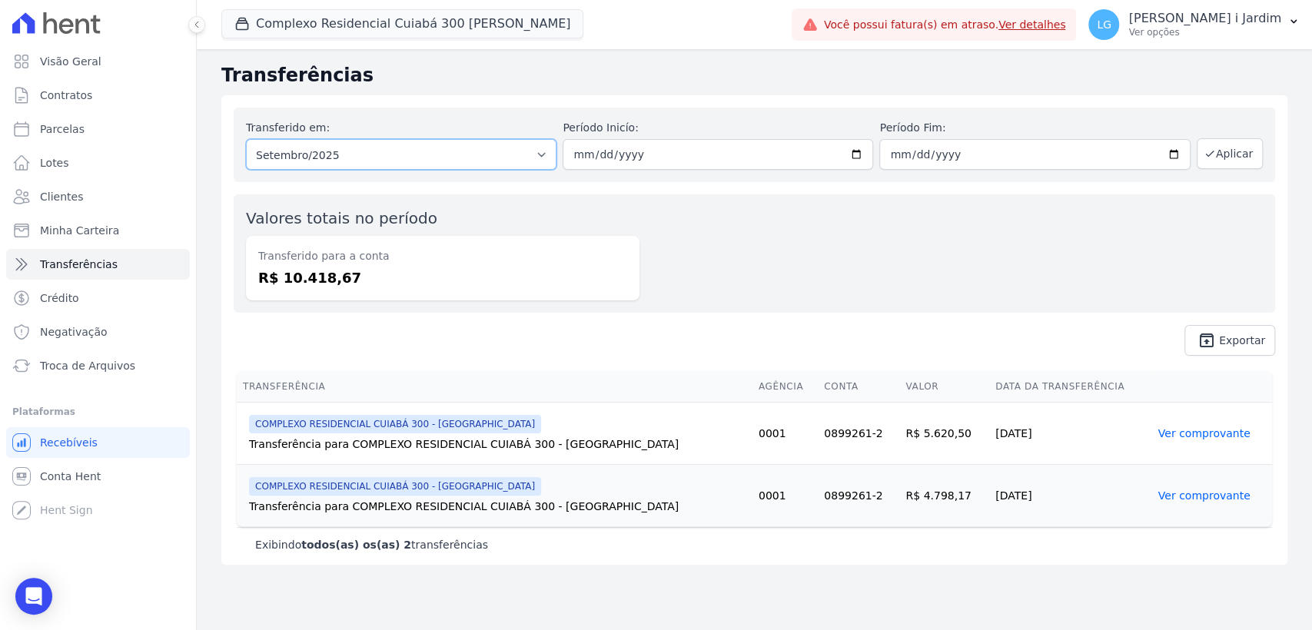
click at [381, 156] on select "Todos os meses Junho/2025 Julho/2025 Agosto/2025 Setembro/2025" at bounding box center [401, 154] width 311 height 31
select select "08/2025"
click at [246, 139] on select "Todos os meses Junho/2025 Julho/2025 Agosto/2025 Setembro/2025" at bounding box center [401, 154] width 311 height 31
click at [1232, 166] on button "Aplicar" at bounding box center [1230, 153] width 66 height 31
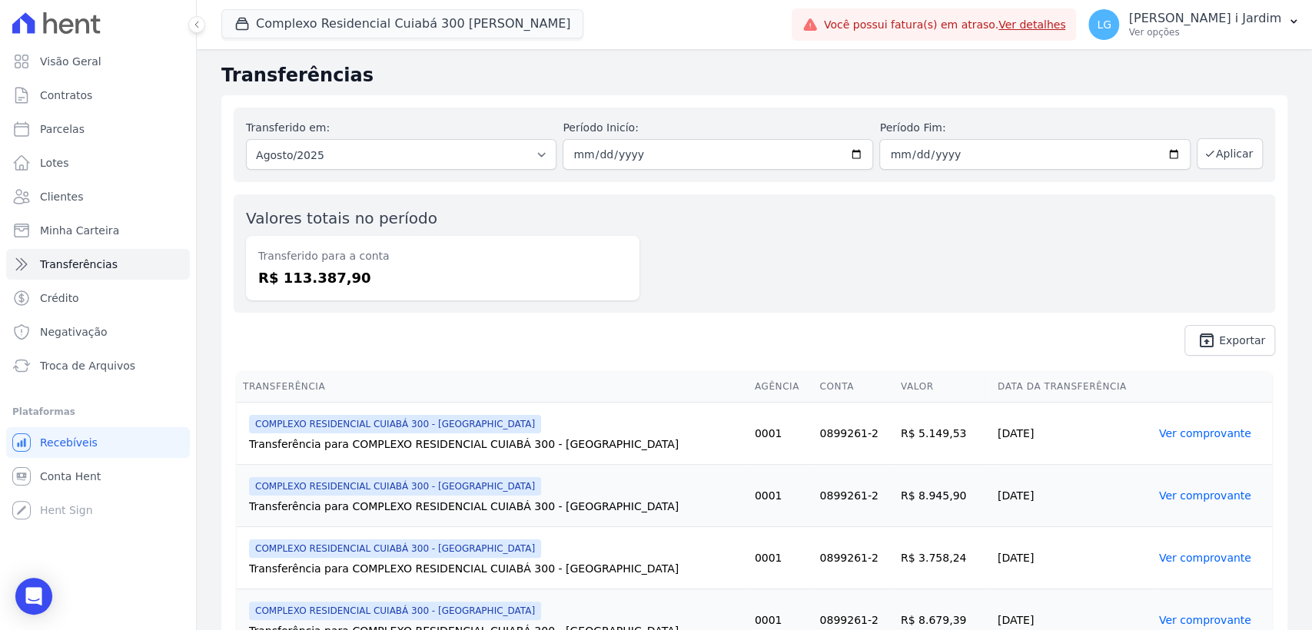
click at [314, 268] on dd "R$ 113.387,90" at bounding box center [442, 278] width 369 height 21
copy dd "113.387,90"
click at [291, 11] on button "Complexo Residencial Cuiabá 300 [PERSON_NAME]" at bounding box center [402, 23] width 362 height 29
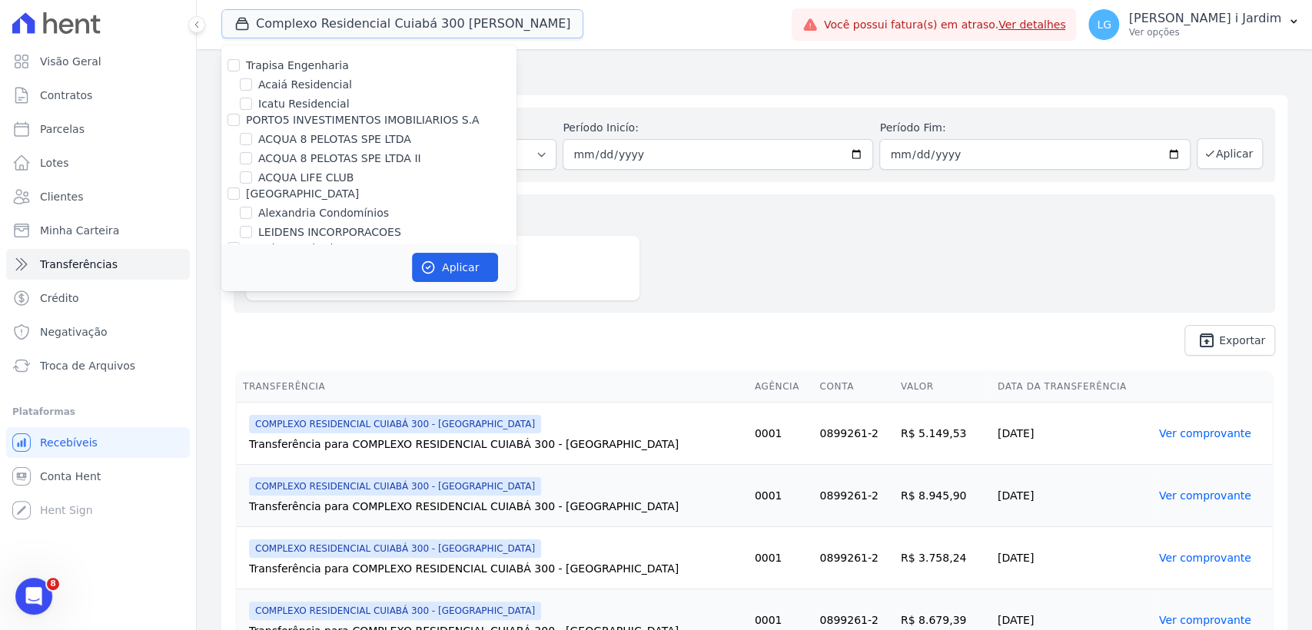
scroll to position [597, 0]
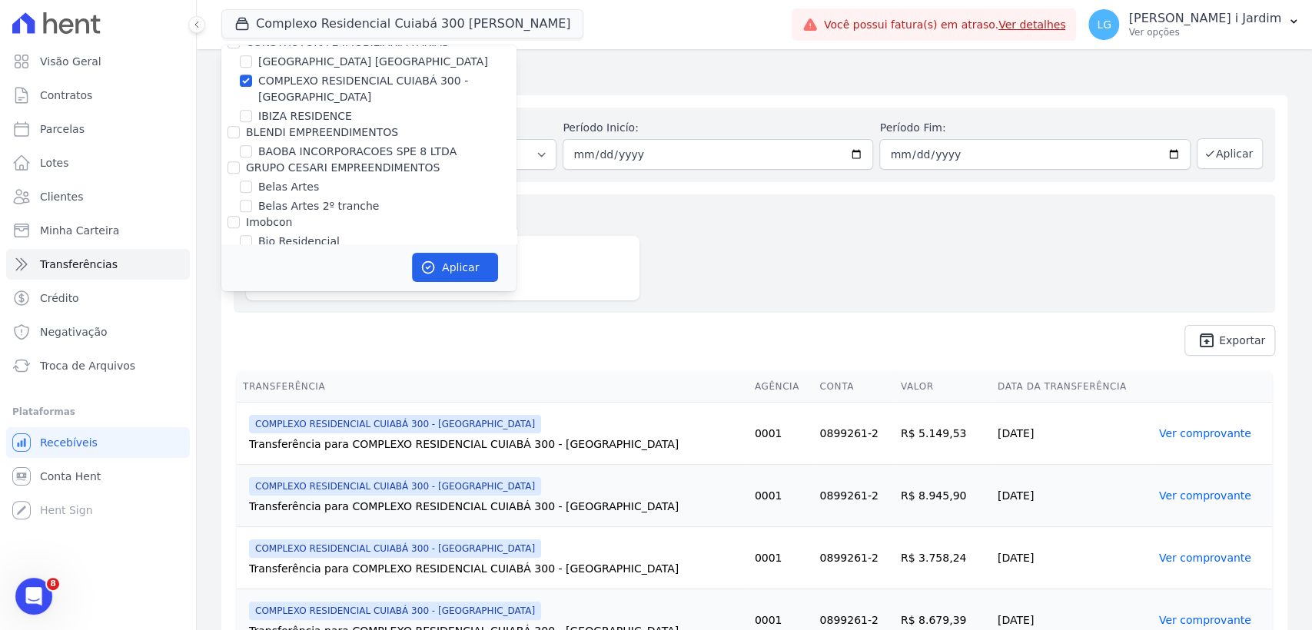
click at [297, 79] on label "COMPLEXO RESIDENCIAL CUIABÁ 300 - [GEOGRAPHIC_DATA]" at bounding box center [387, 89] width 258 height 32
click at [252, 79] on input "COMPLEXO RESIDENCIAL CUIABÁ 300 - [GEOGRAPHIC_DATA]" at bounding box center [246, 81] width 12 height 12
checkbox input "false"
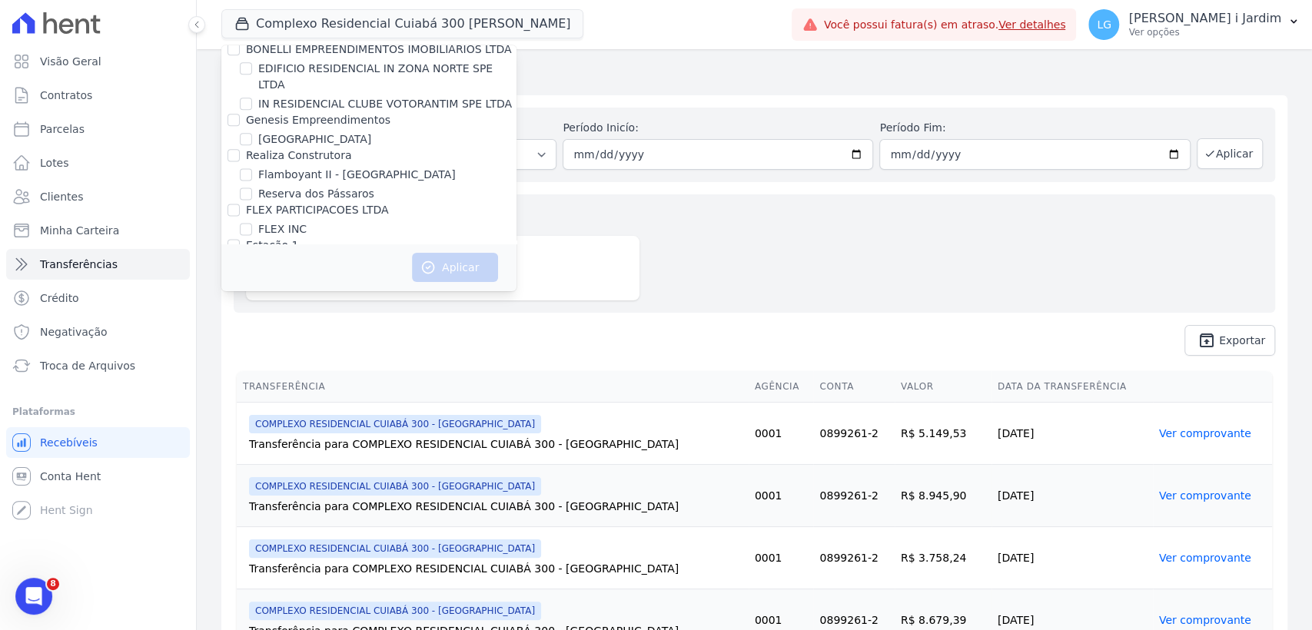
click at [304, 202] on div "FLEX PARTICIPACOES LTDA" at bounding box center [317, 210] width 143 height 16
click at [254, 221] on div "FLEX INC" at bounding box center [368, 229] width 295 height 16
click at [243, 223] on input "FLEX INC" at bounding box center [246, 229] width 12 height 12
checkbox input "true"
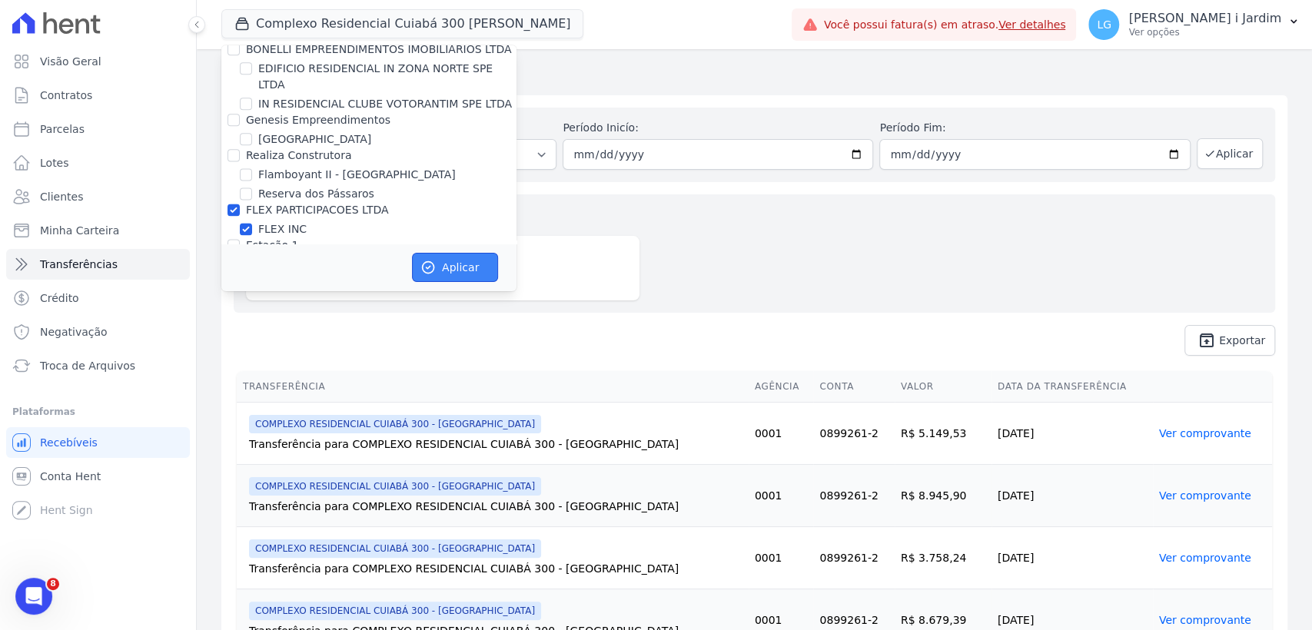
click at [467, 264] on button "Aplicar" at bounding box center [455, 267] width 86 height 29
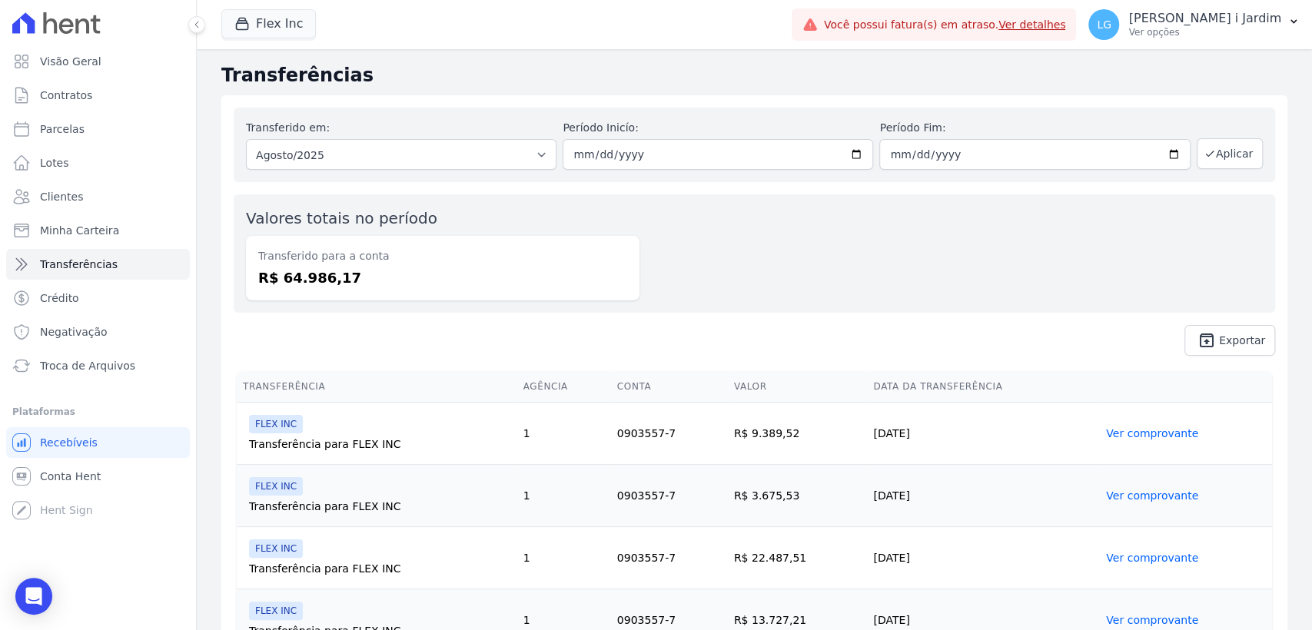
click at [328, 277] on dd "R$ 64.986,17" at bounding box center [442, 278] width 369 height 21
copy dd "64.986,17"
click at [75, 73] on link "Visão Geral" at bounding box center [98, 61] width 184 height 31
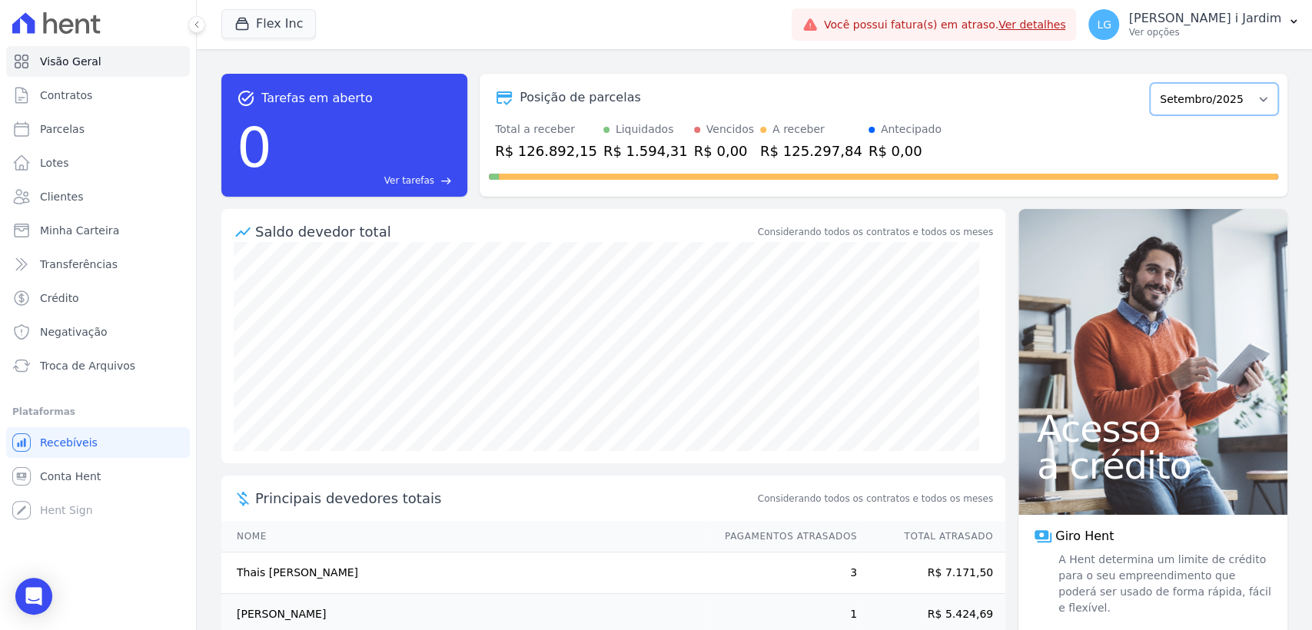
click at [1180, 97] on select "Julho/2025 Agosto/2025 Setembro/2025 Outubro/2025 Novembro/2025 Dezembro/2025 J…" at bounding box center [1214, 99] width 128 height 32
select select "08/2025"
click at [1150, 83] on select "Julho/2025 Agosto/2025 Setembro/2025 Outubro/2025 Novembro/2025 Dezembro/2025 J…" at bounding box center [1214, 99] width 128 height 32
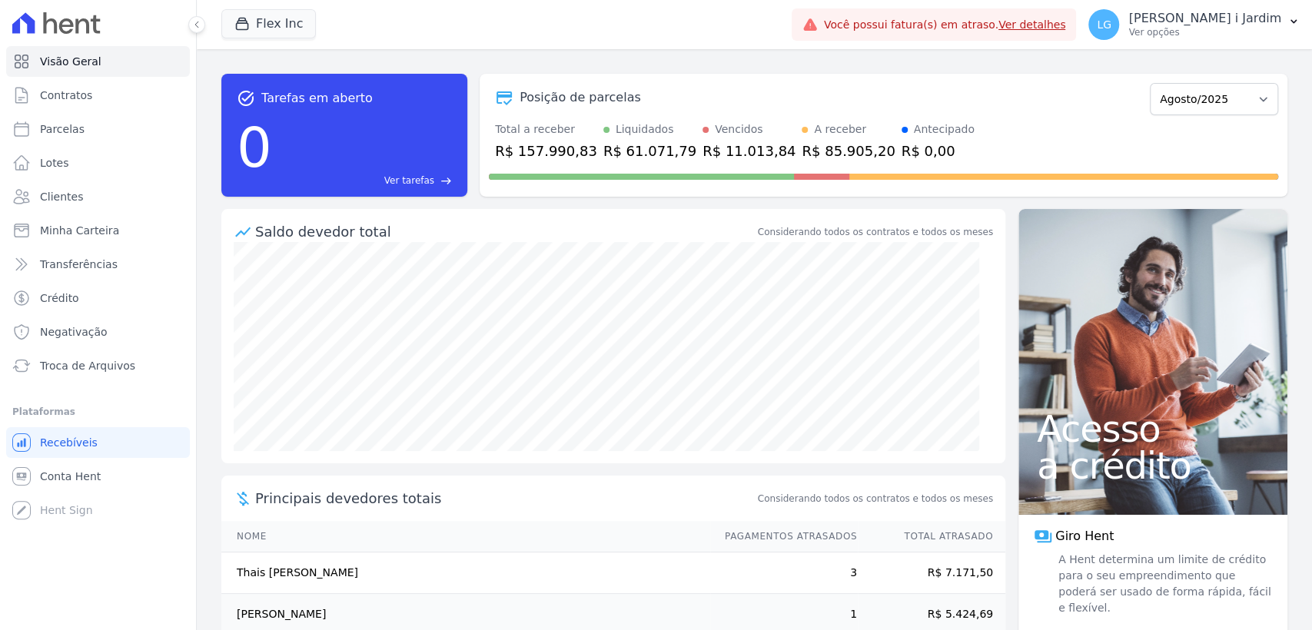
click at [541, 155] on div "R$ 157.990,83" at bounding box center [546, 151] width 102 height 21
copy div "157.990,83"
